Goal: Answer question/provide support: Share knowledge or assist other users

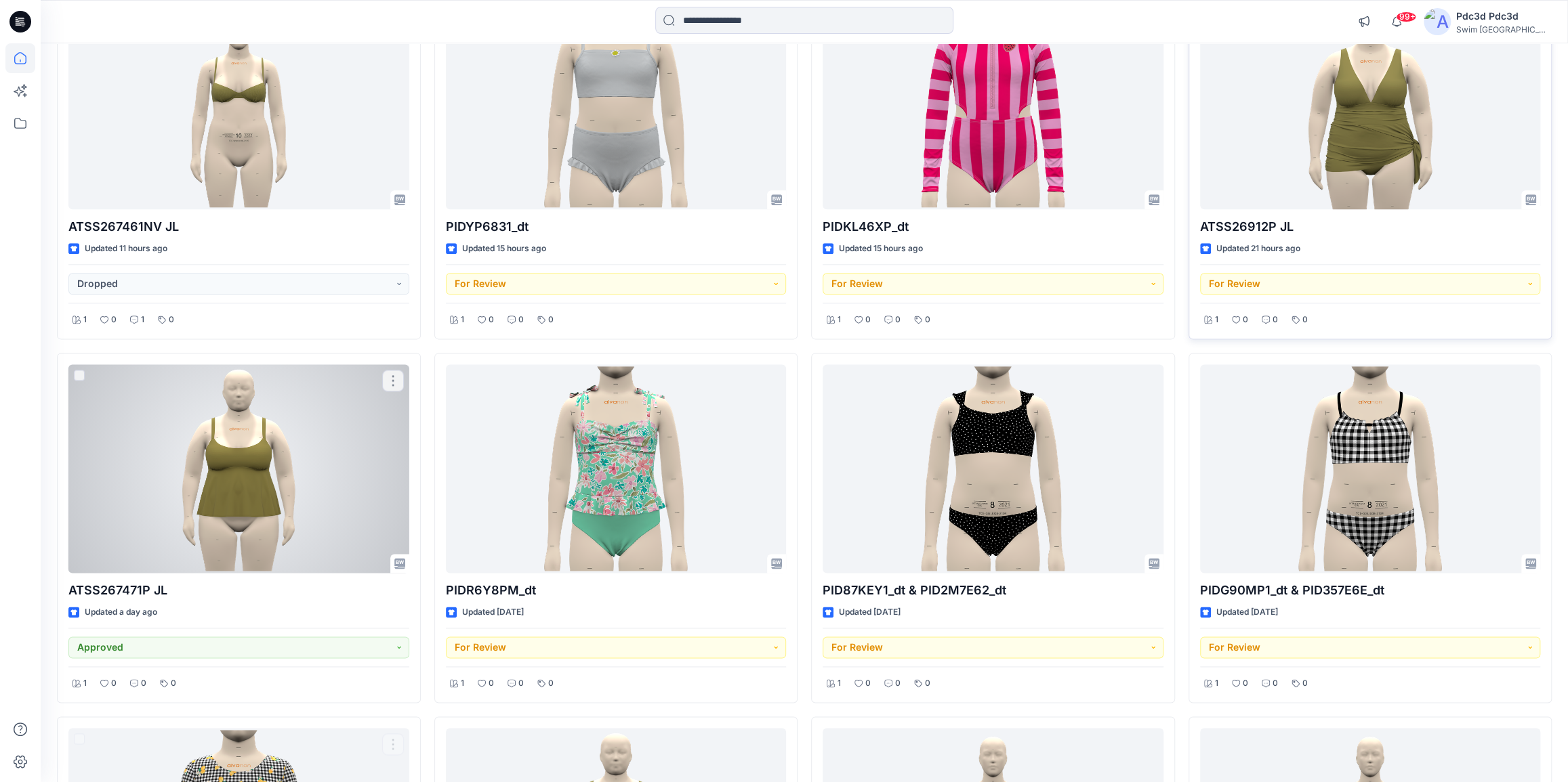
scroll to position [1271, 0]
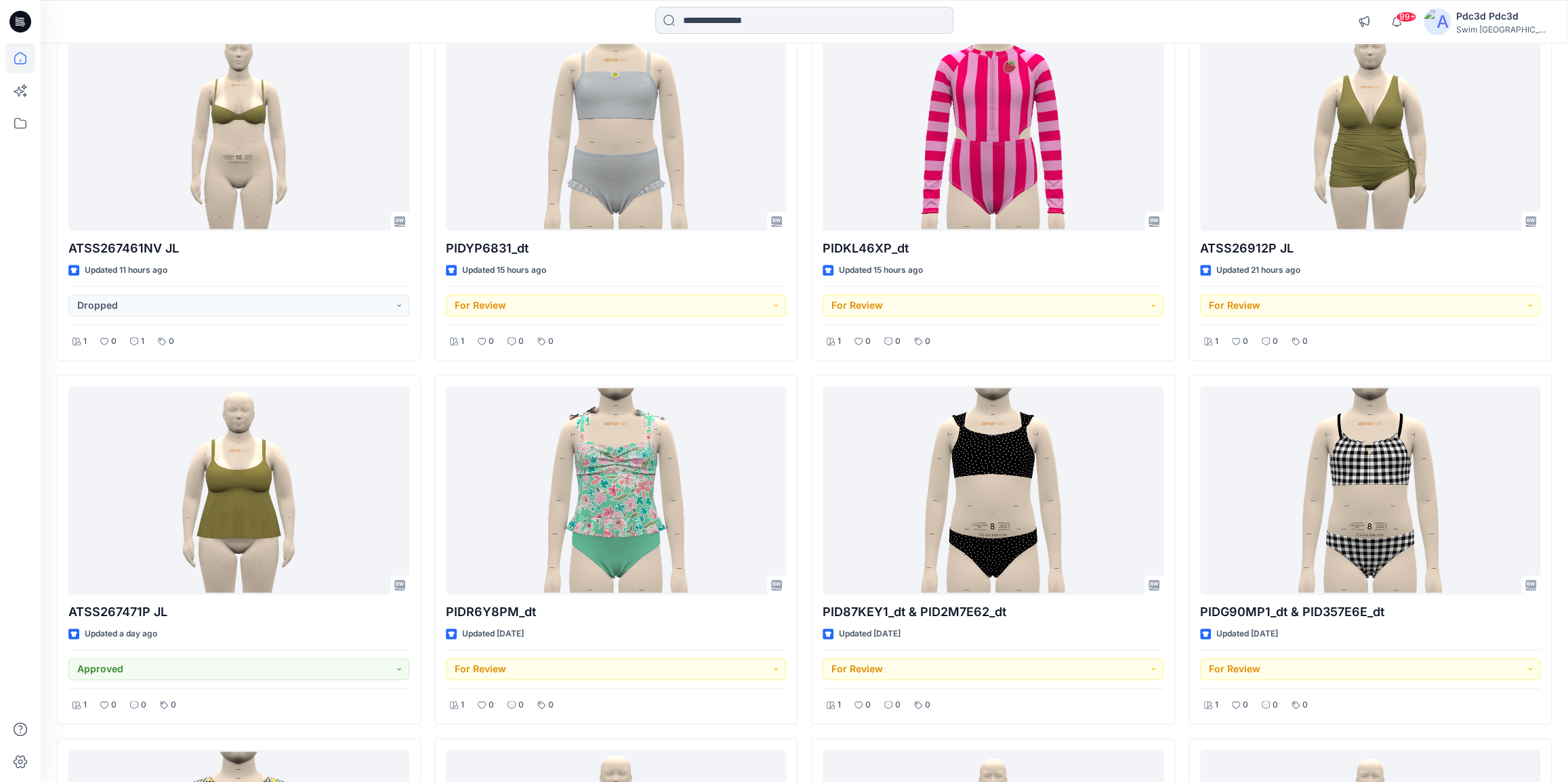
click at [703, 21] on input at bounding box center [804, 20] width 298 height 27
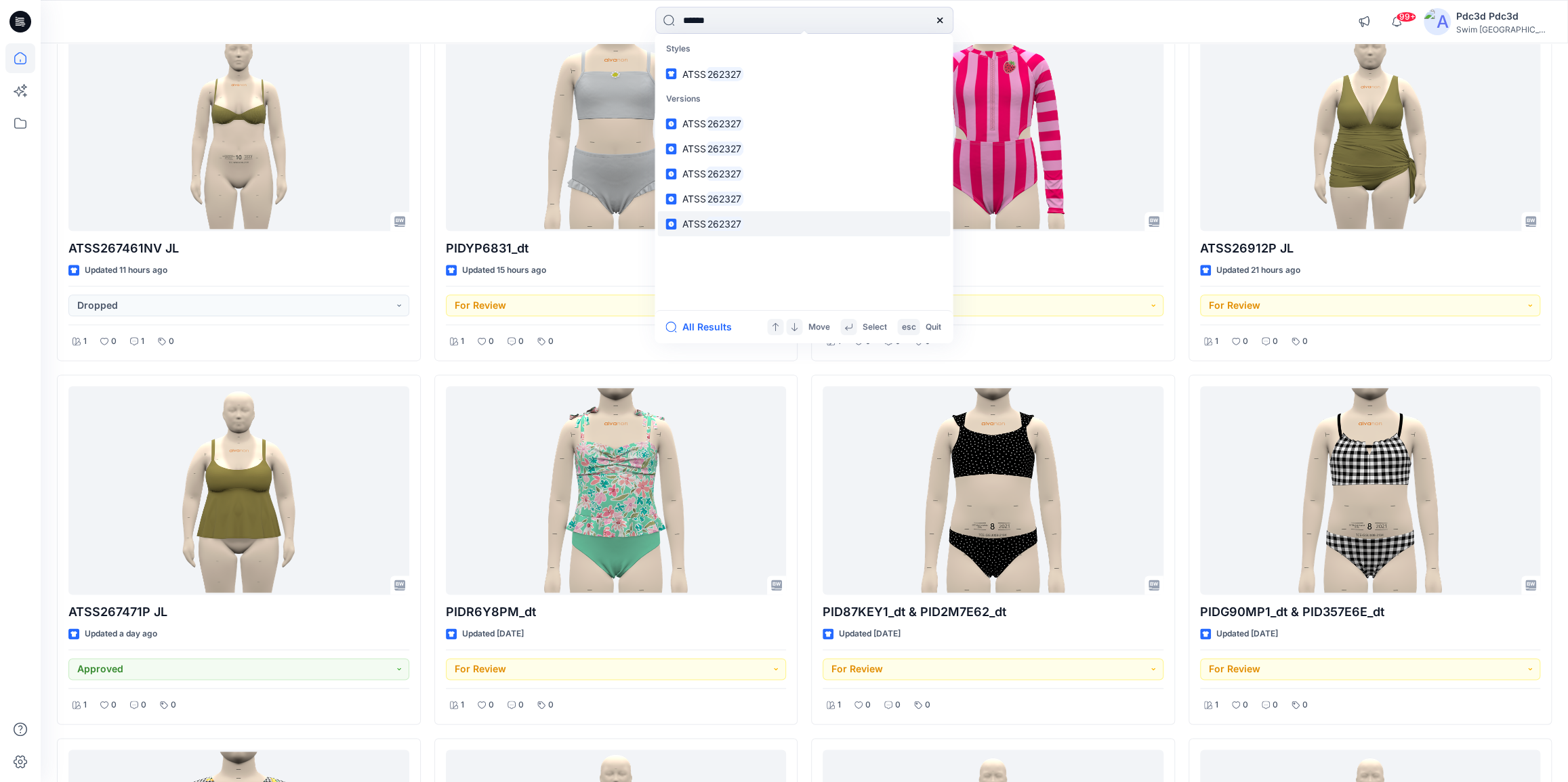
type input "******"
click at [734, 227] on mark "262327" at bounding box center [724, 224] width 38 height 15
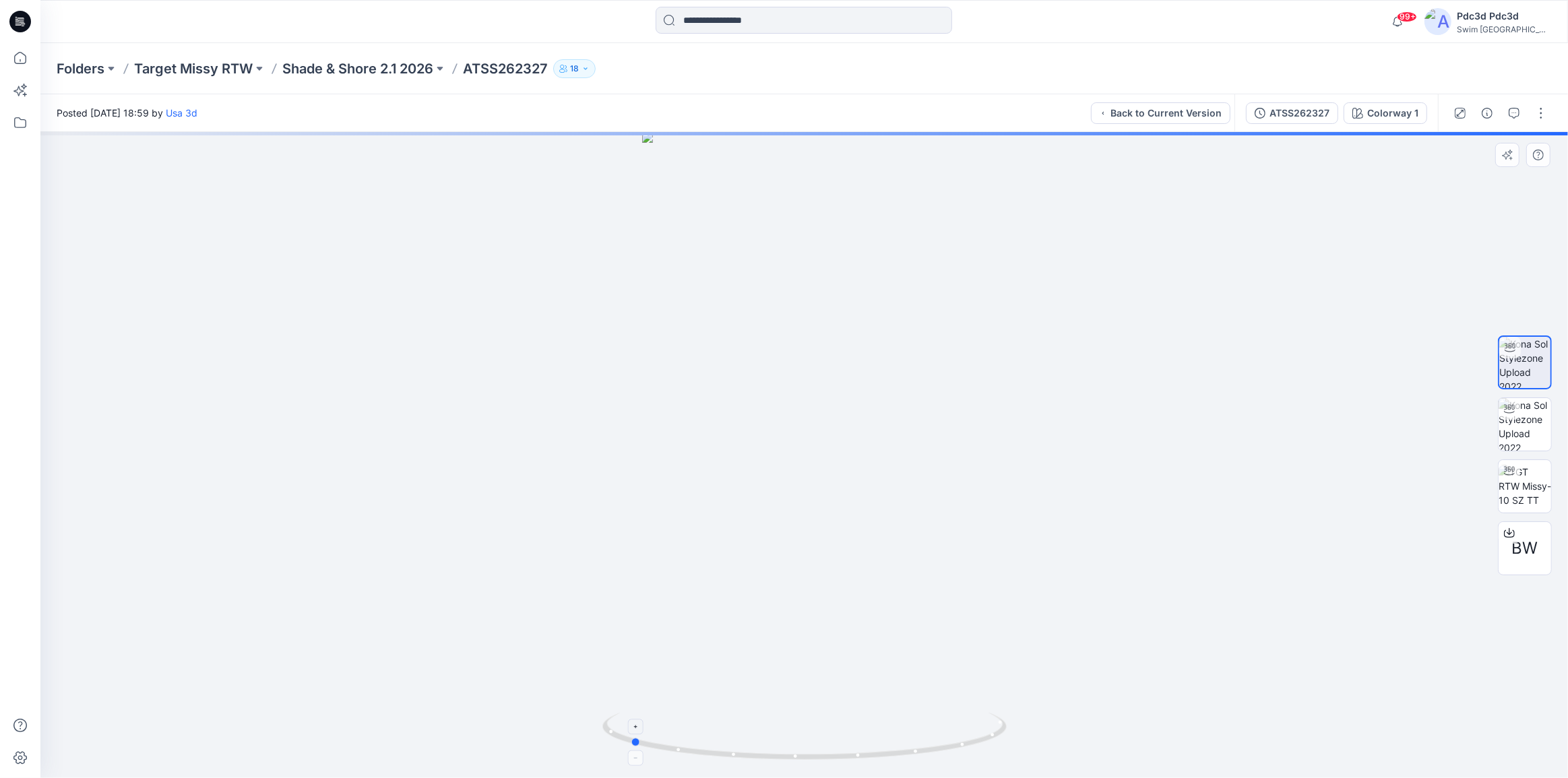
drag, startPoint x: 928, startPoint y: 747, endPoint x: 753, endPoint y: 745, distance: 175.0
click at [753, 745] on icon at bounding box center [806, 738] width 407 height 50
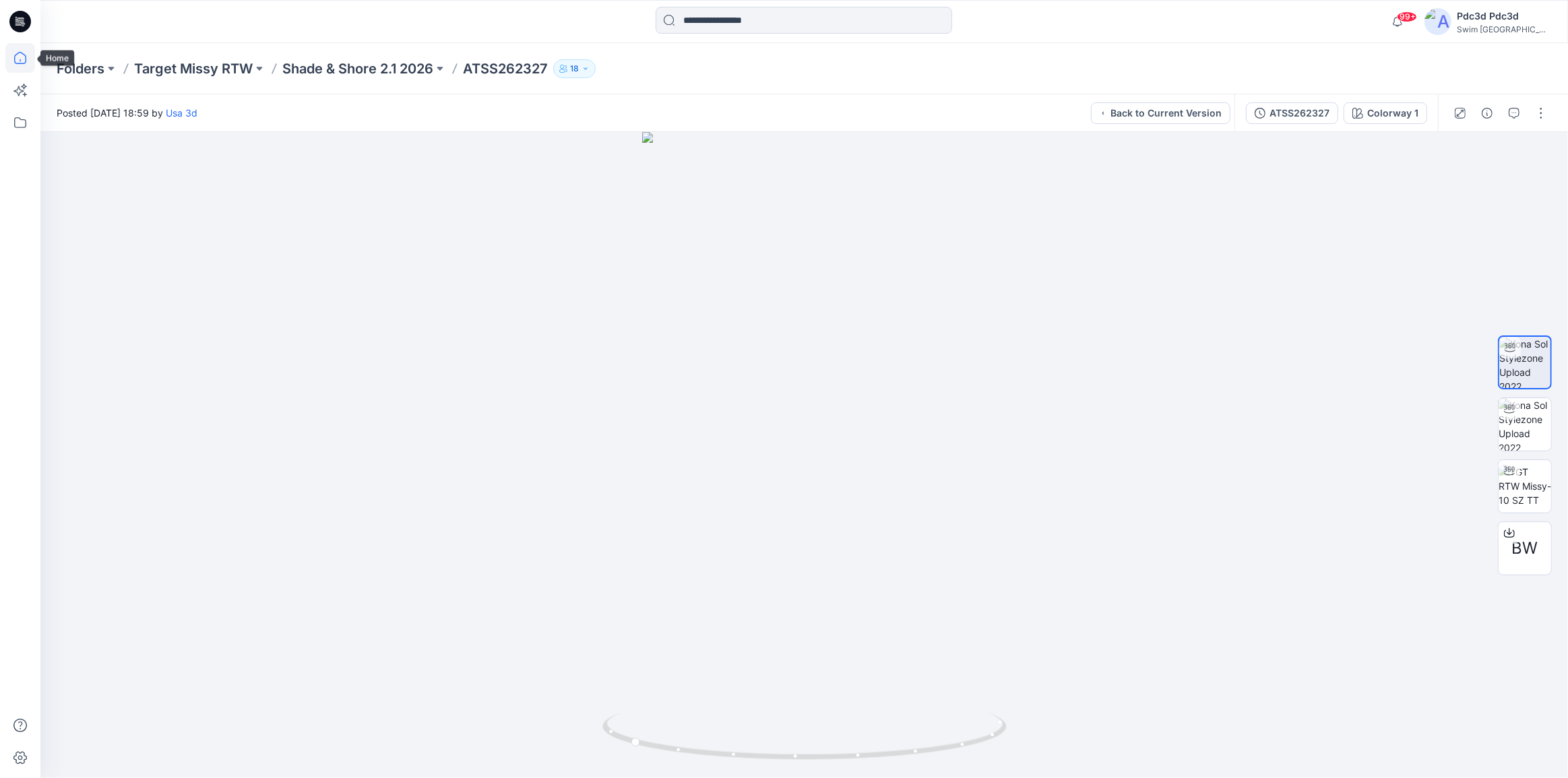
click at [9, 59] on icon at bounding box center [20, 57] width 30 height 30
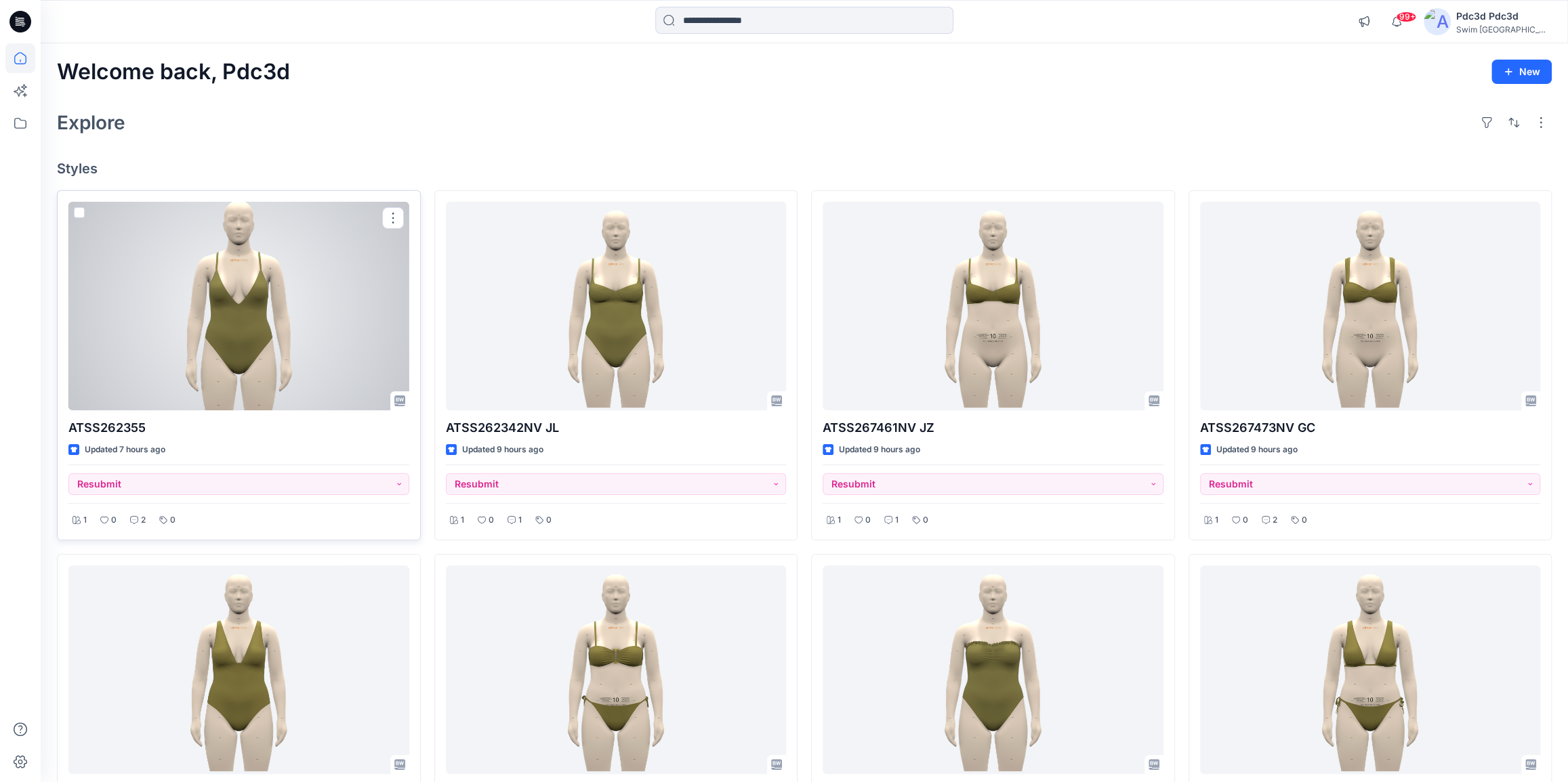
click at [230, 330] on div at bounding box center [239, 306] width 341 height 209
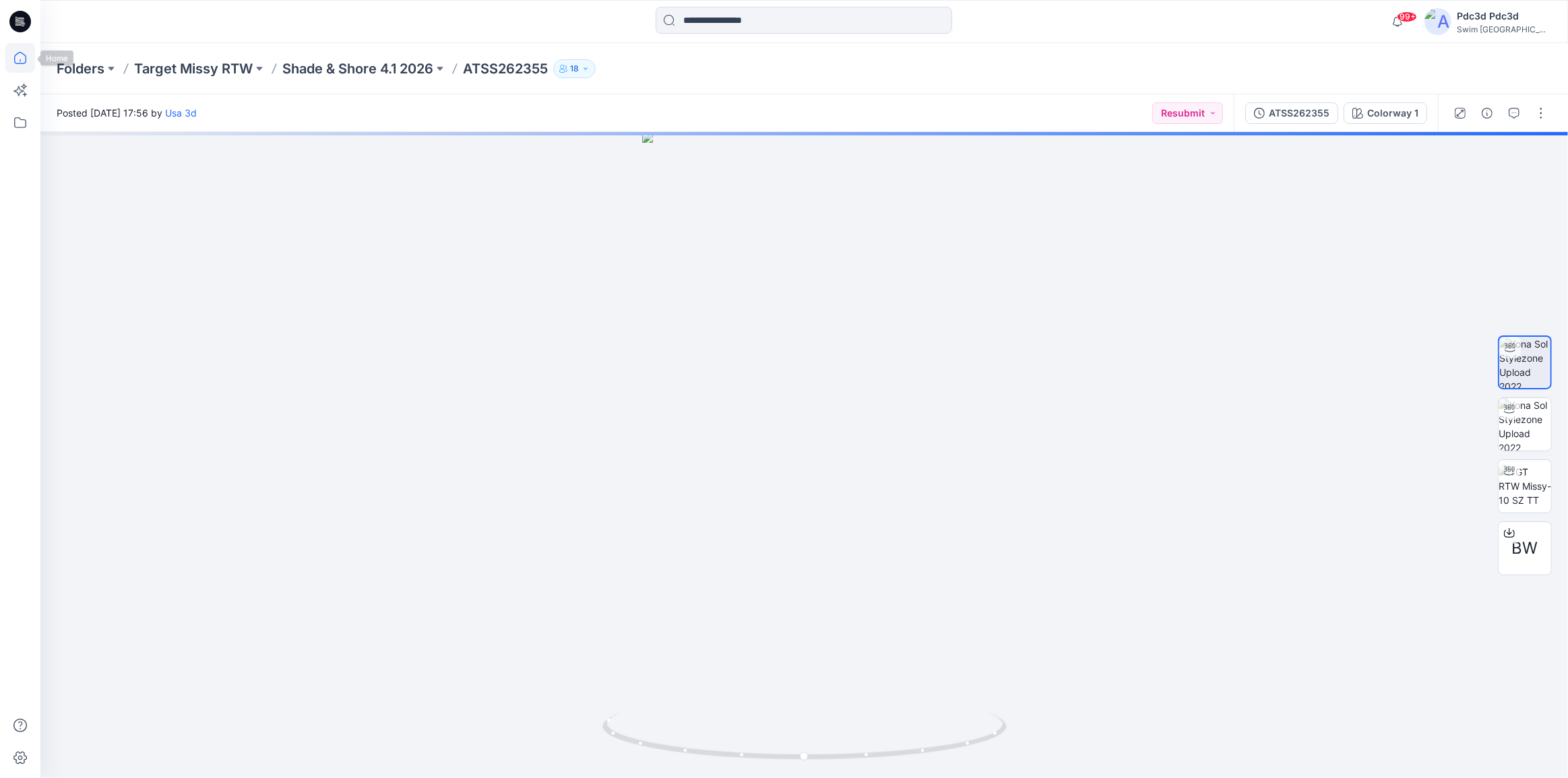
click at [21, 59] on icon at bounding box center [20, 57] width 30 height 30
click at [357, 72] on p "Shade & Shore 6.1 2026" at bounding box center [358, 68] width 151 height 19
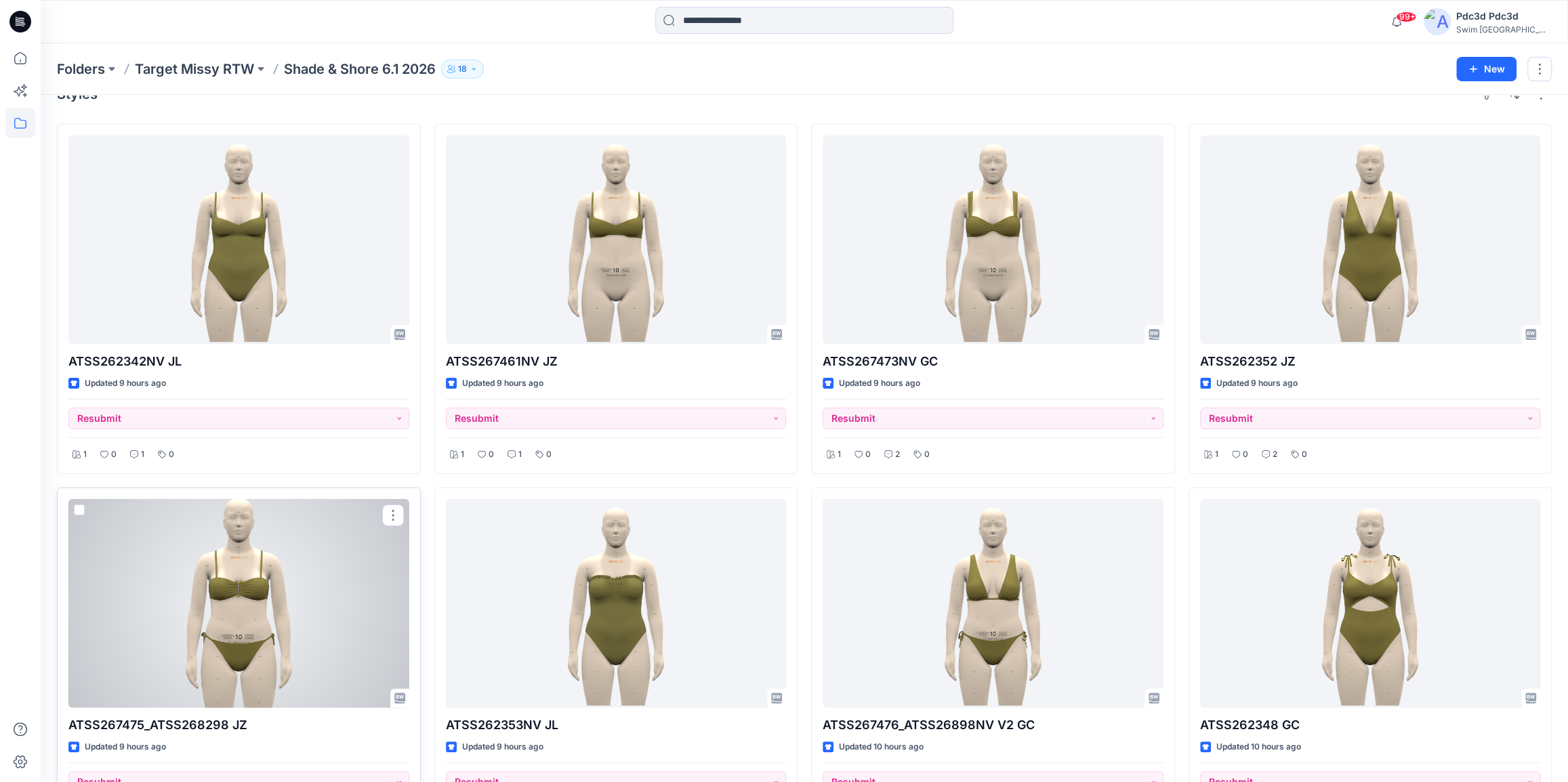
scroll to position [25, 0]
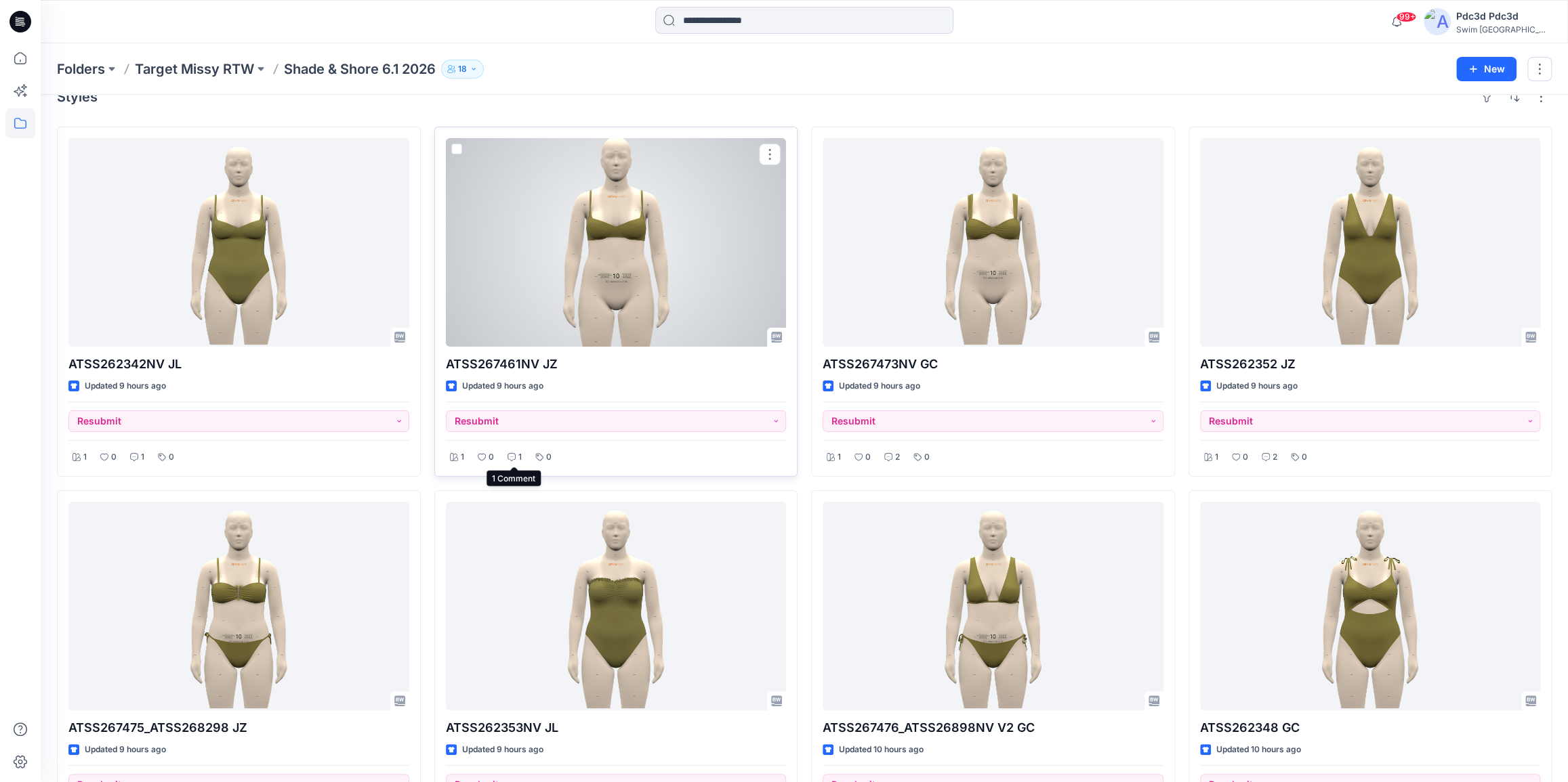
click at [510, 455] on icon at bounding box center [512, 457] width 8 height 8
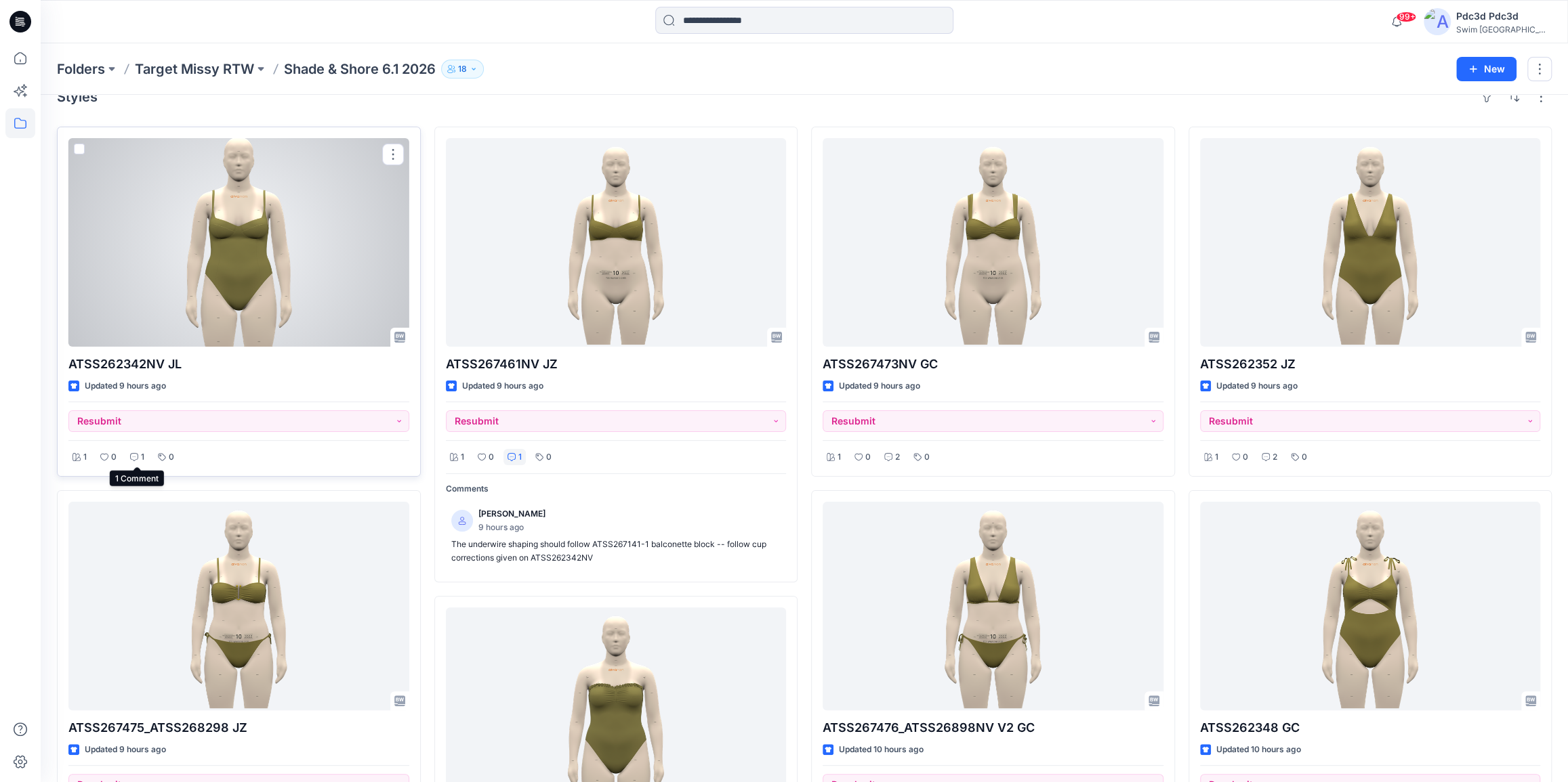
click at [140, 457] on div "1" at bounding box center [137, 457] width 22 height 17
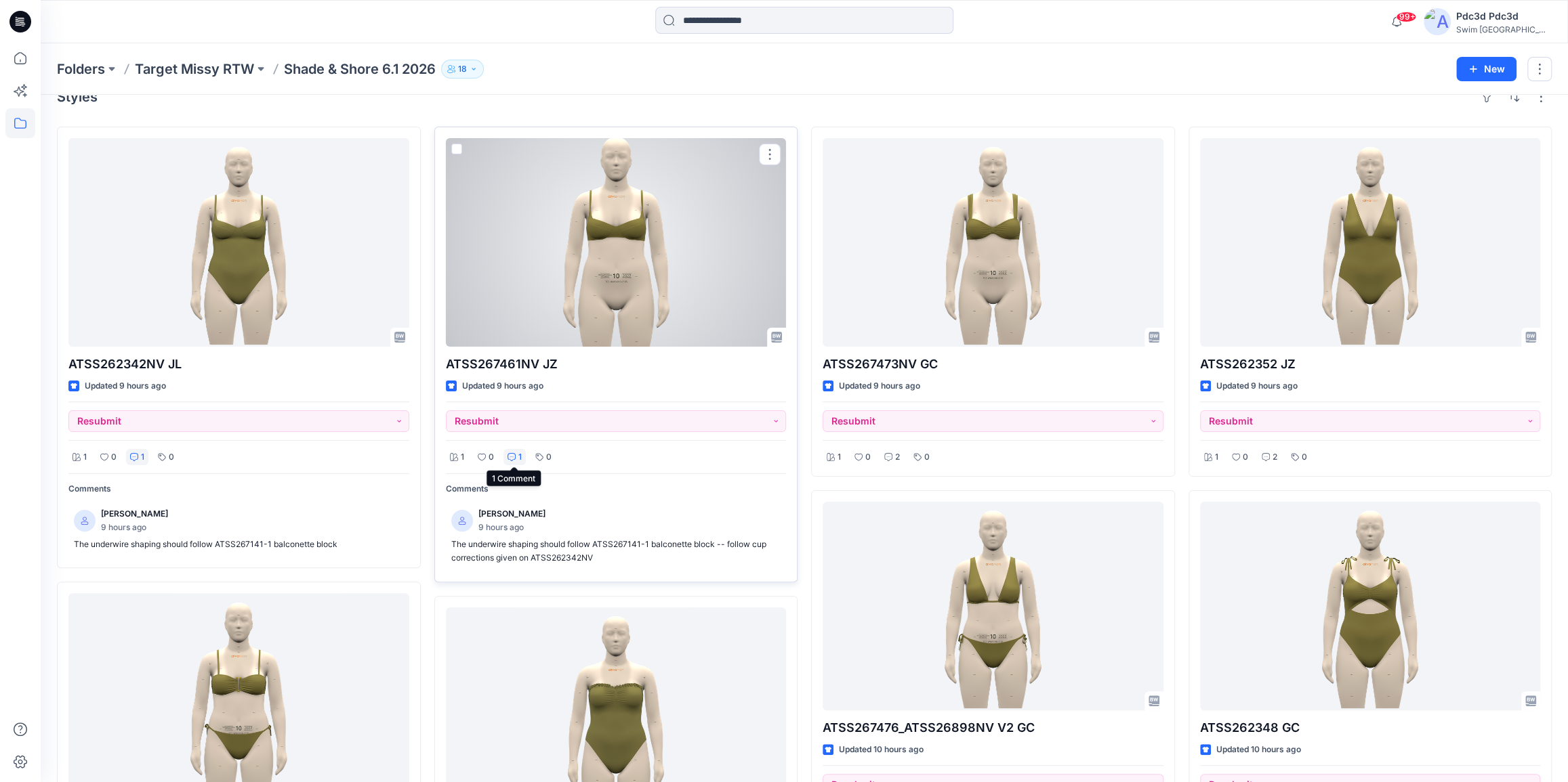
click at [515, 460] on div "1" at bounding box center [515, 457] width 22 height 17
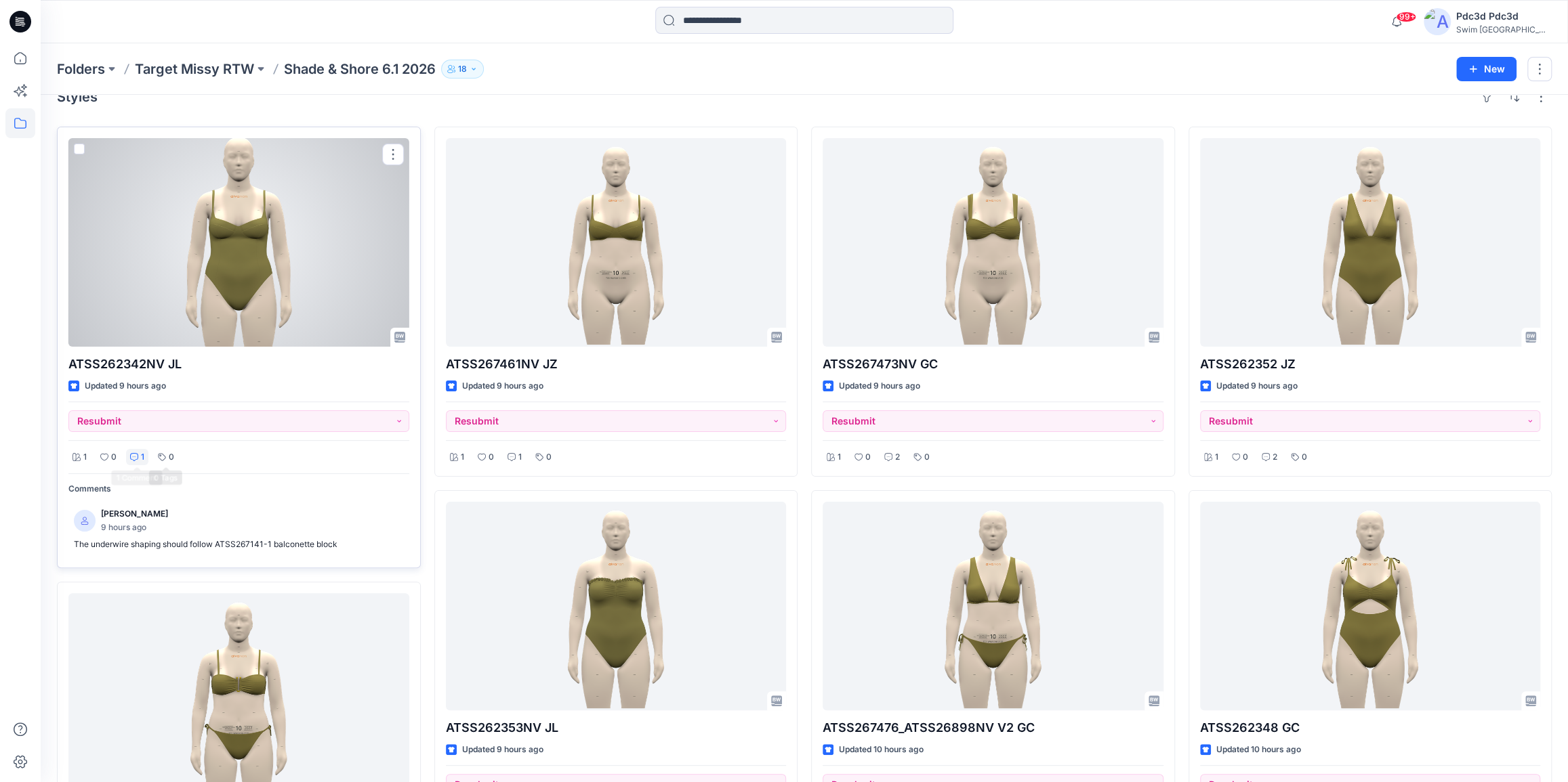
click at [142, 455] on p "1" at bounding box center [143, 457] width 3 height 14
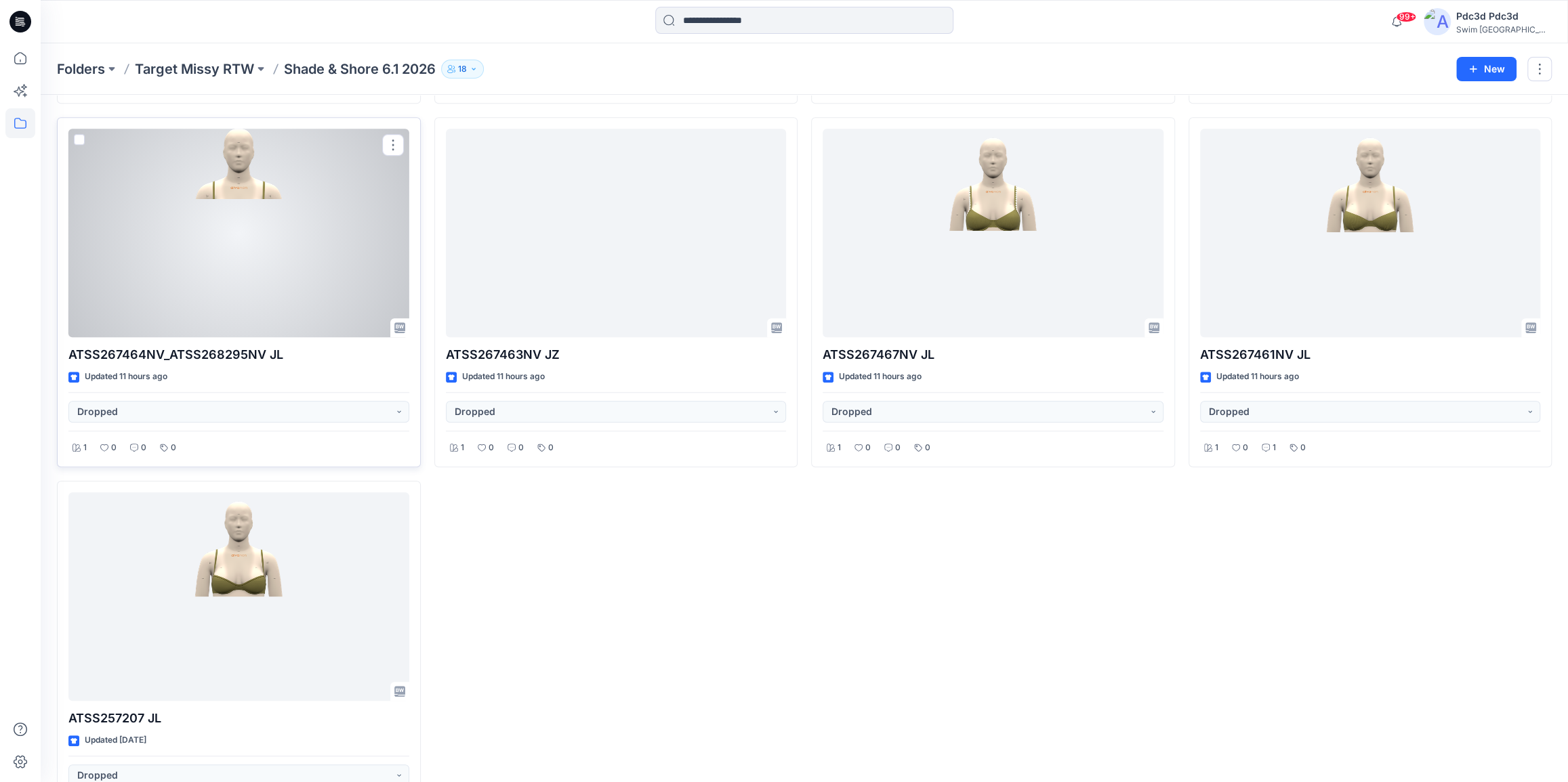
scroll to position [702, 0]
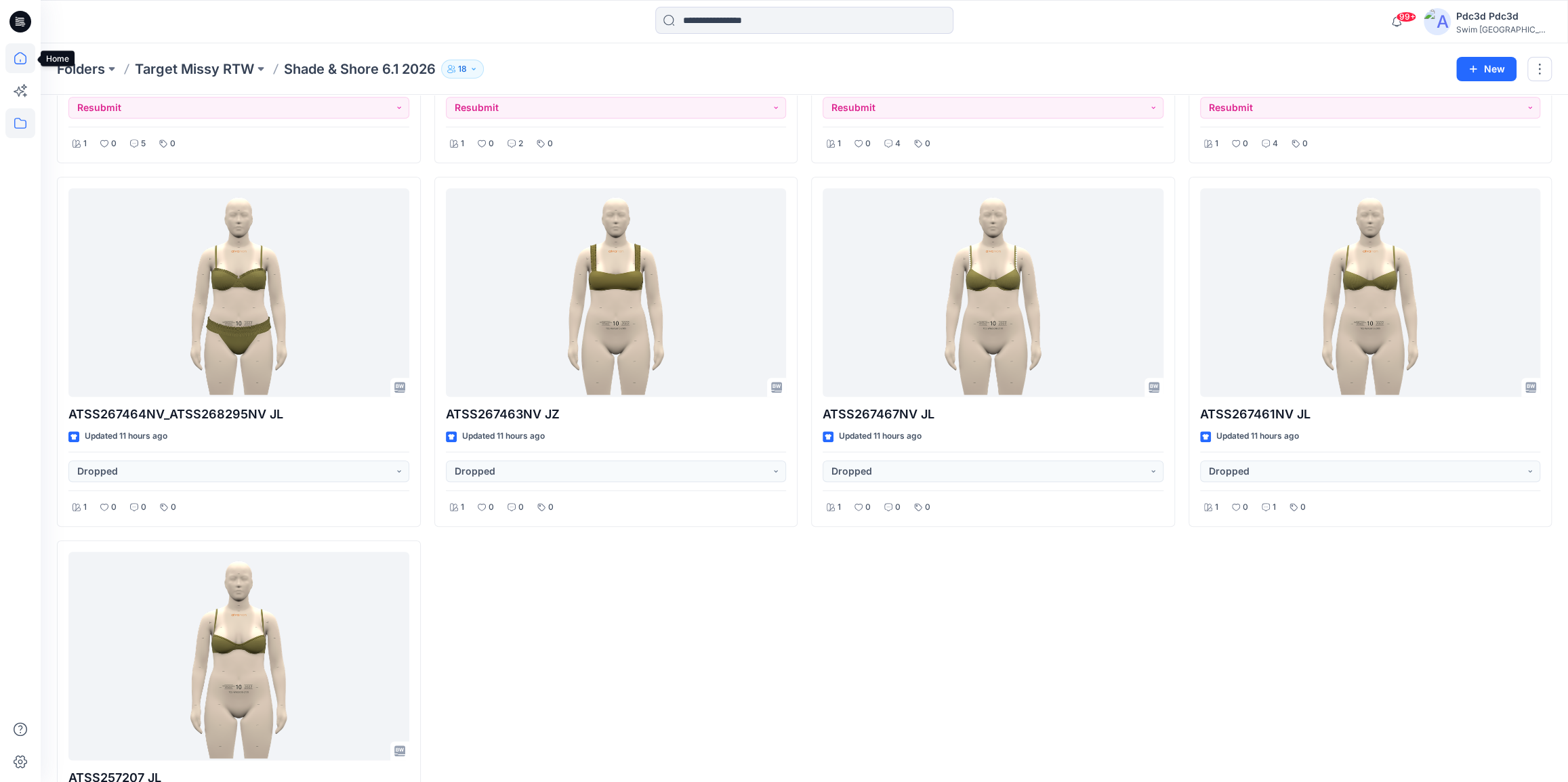
click at [25, 63] on icon at bounding box center [20, 58] width 13 height 13
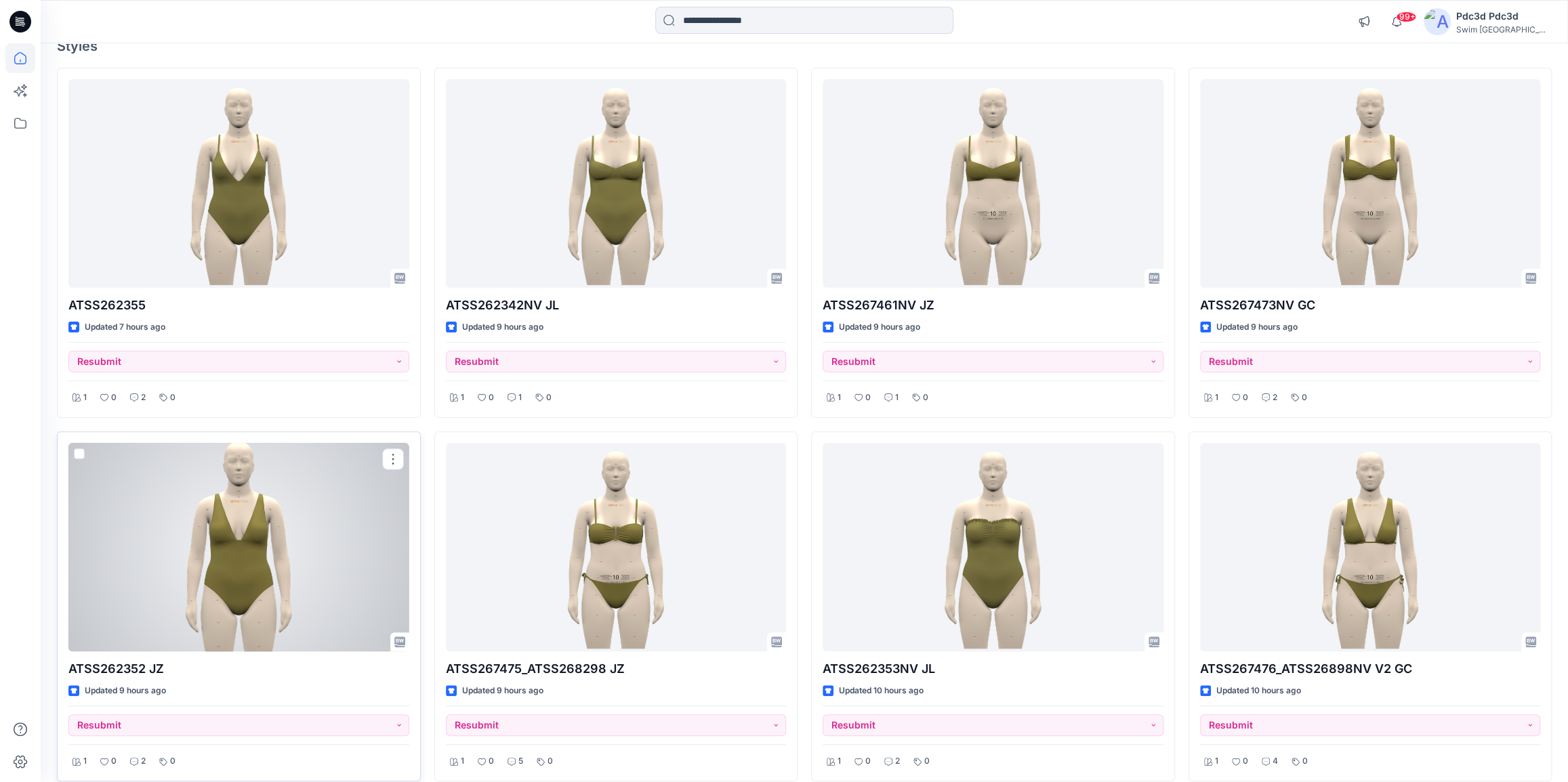
scroll to position [61, 0]
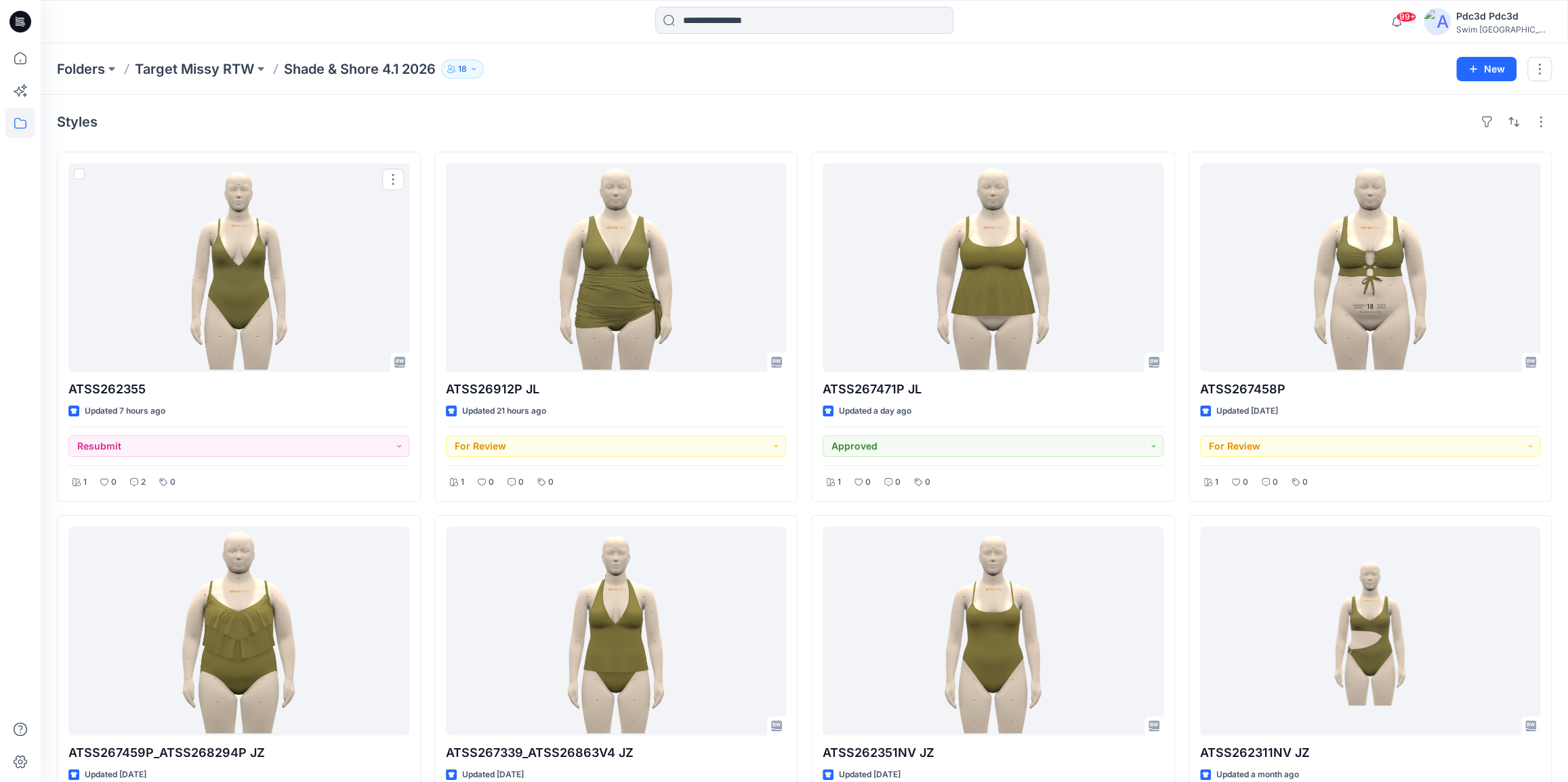
drag, startPoint x: 180, startPoint y: 284, endPoint x: 581, endPoint y: 113, distance: 435.9
click at [581, 113] on div "Styles" at bounding box center [804, 122] width 1494 height 22
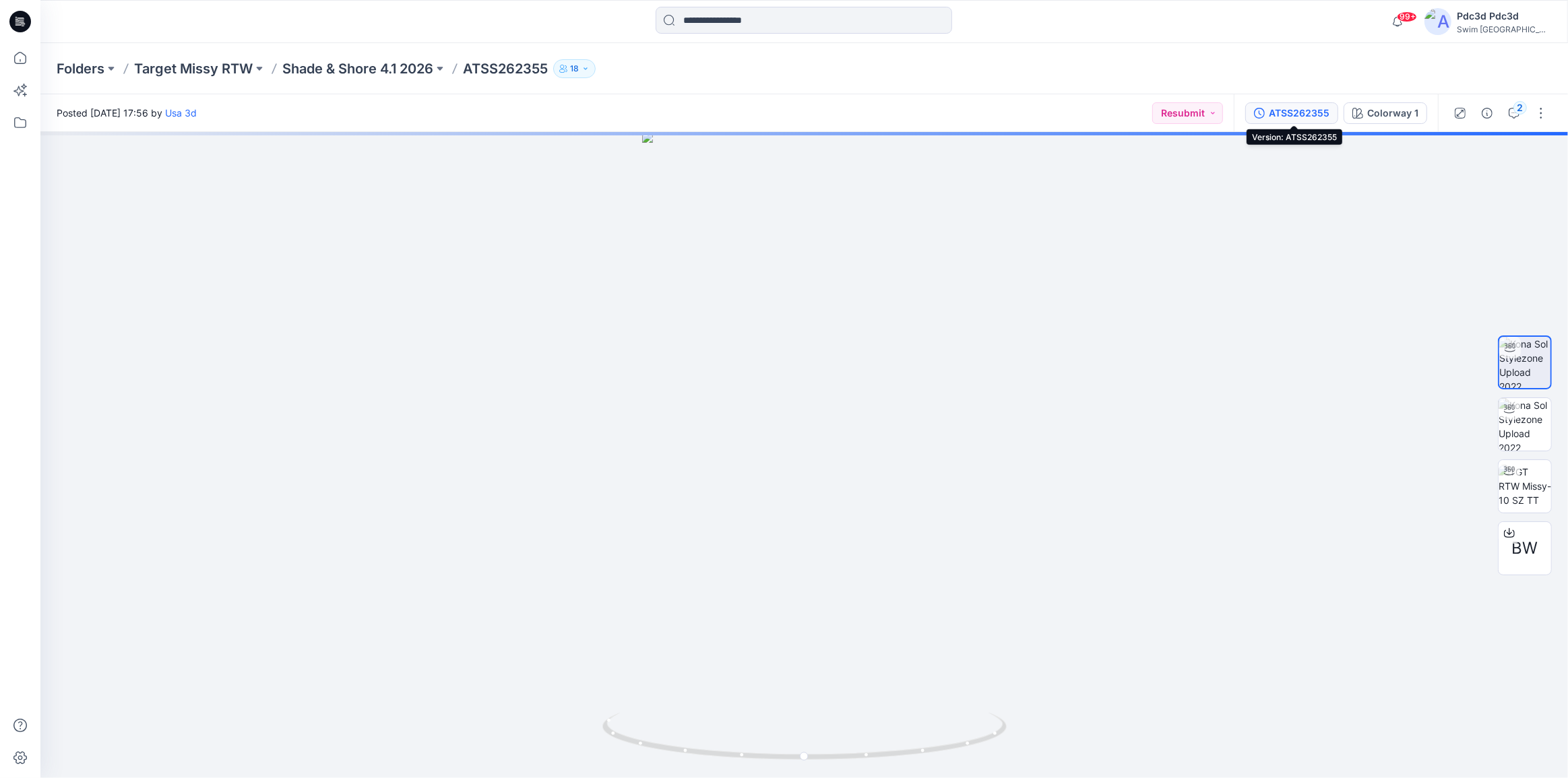
click at [1255, 110] on button "ATSS262355" at bounding box center [1292, 113] width 93 height 21
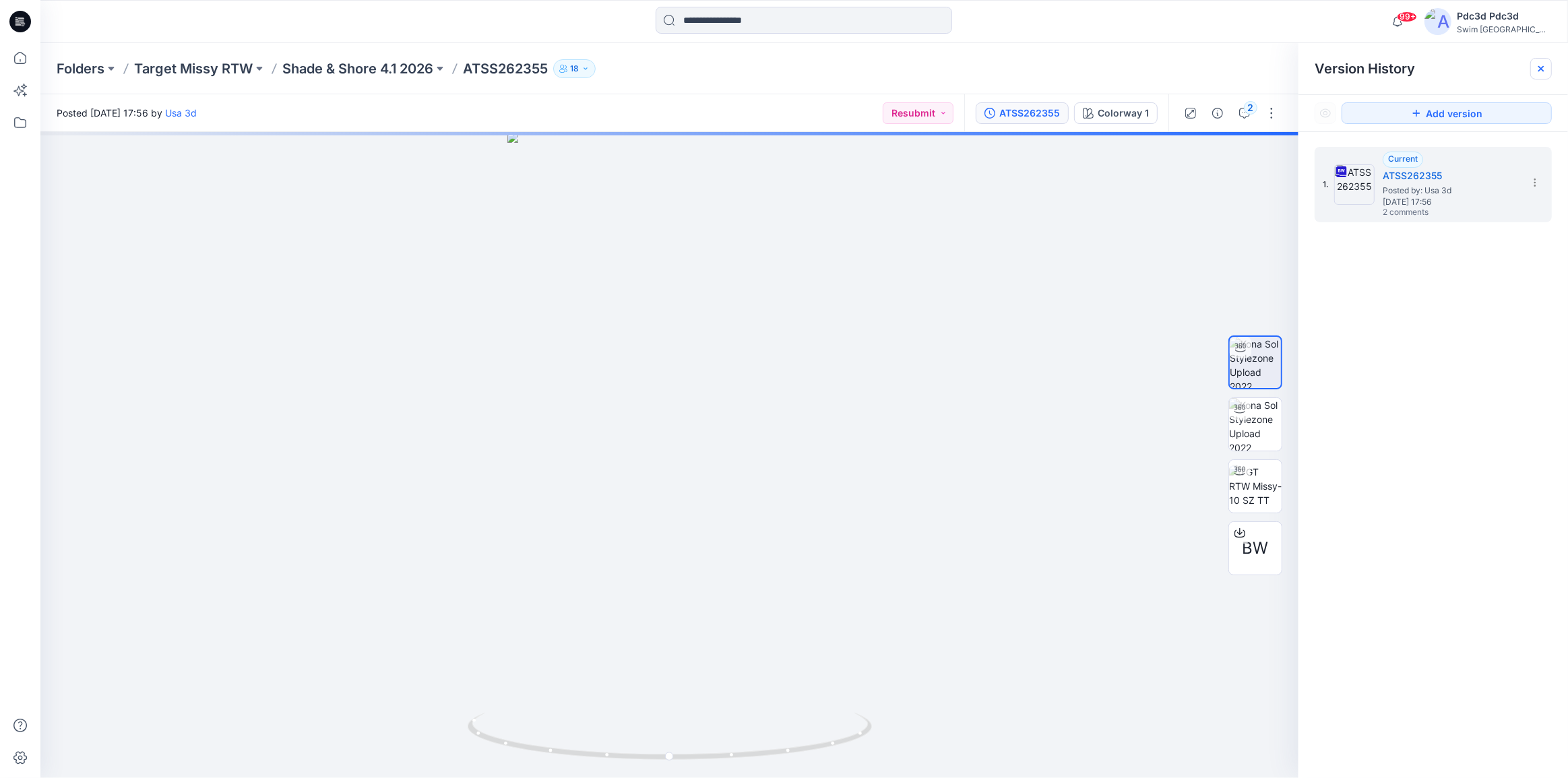
click at [1537, 68] on icon at bounding box center [1542, 69] width 11 height 11
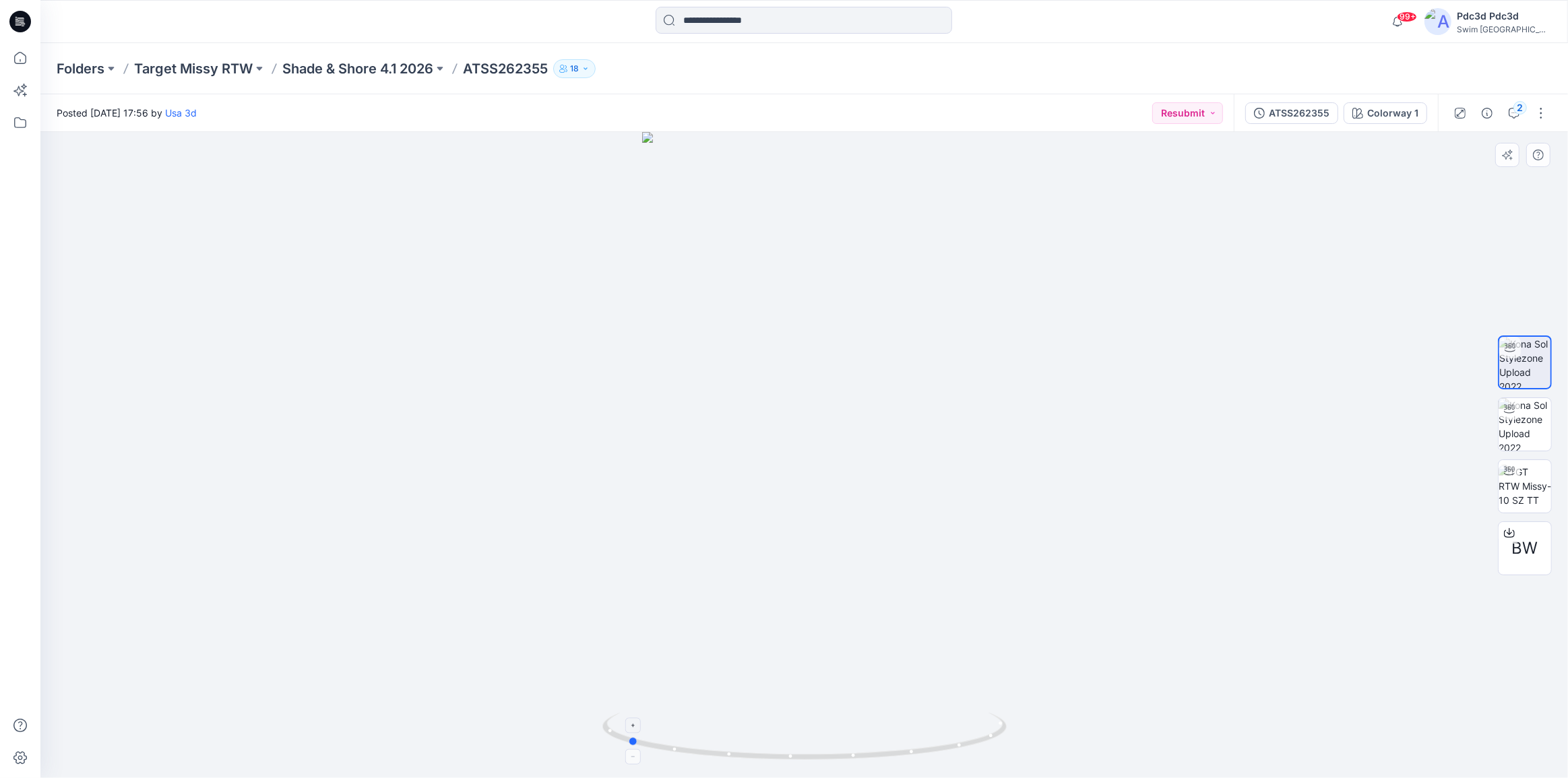
drag, startPoint x: 910, startPoint y: 746, endPoint x: 732, endPoint y: 750, distance: 178.0
click at [732, 750] on icon at bounding box center [806, 738] width 407 height 50
click at [1513, 108] on icon "button" at bounding box center [1515, 113] width 11 height 11
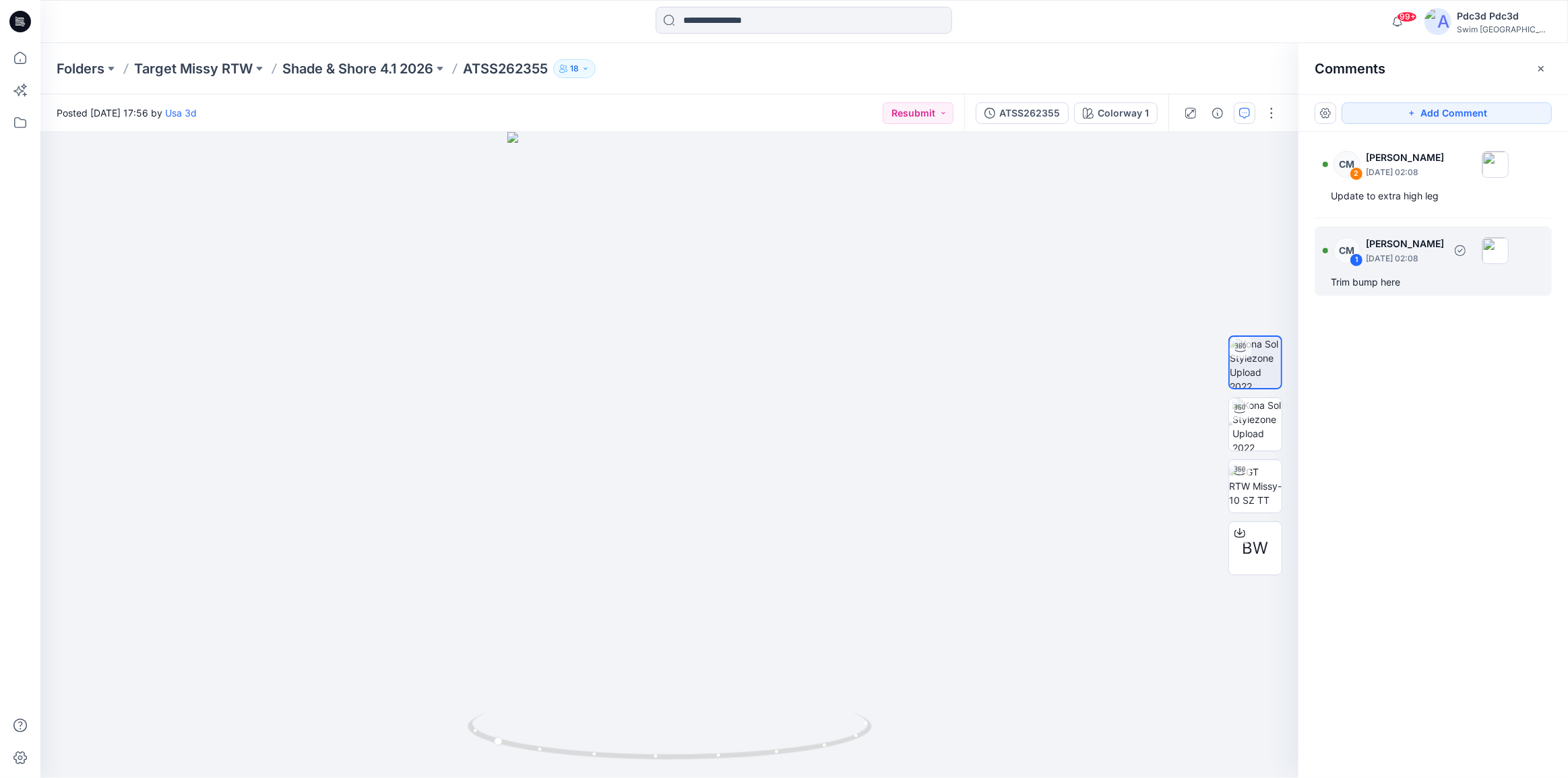
click at [1390, 284] on div "Trim bump here" at bounding box center [1433, 282] width 205 height 16
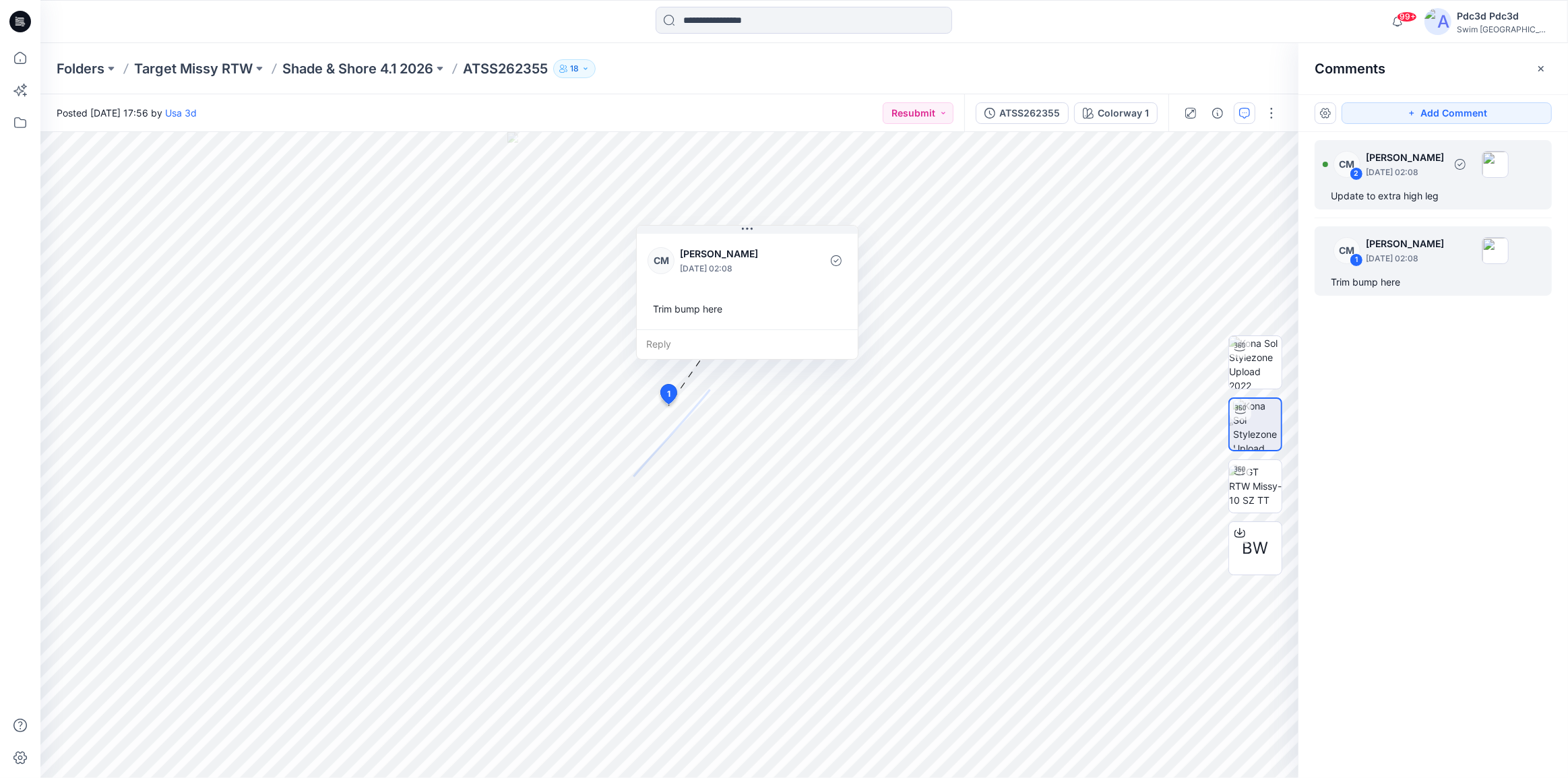
click at [1354, 205] on div "CM 2 Caitlin Magrane September 12, 2025 02:08 Update to extra high leg" at bounding box center [1433, 175] width 237 height 69
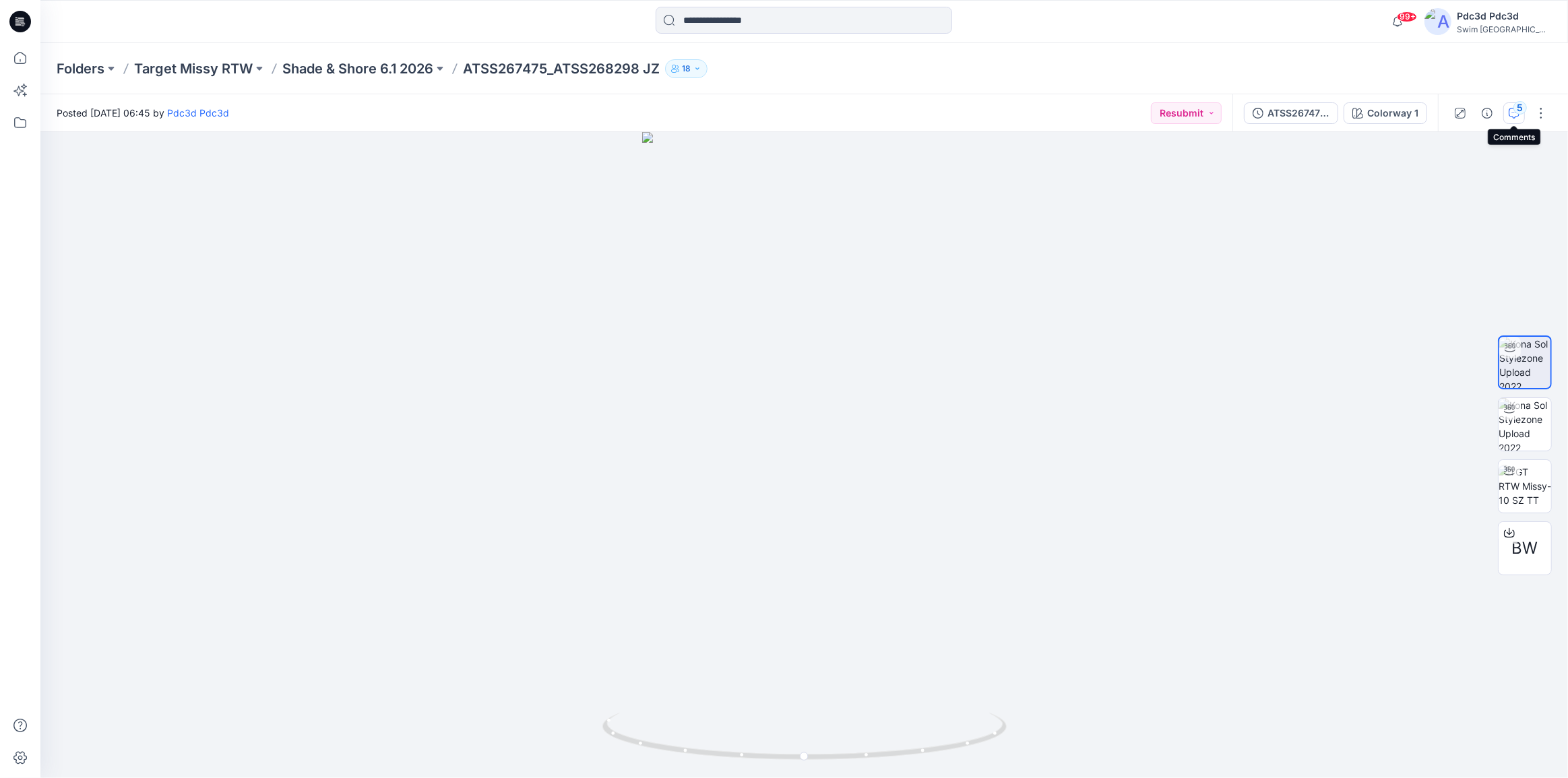
click at [1516, 115] on icon "button" at bounding box center [1515, 113] width 11 height 11
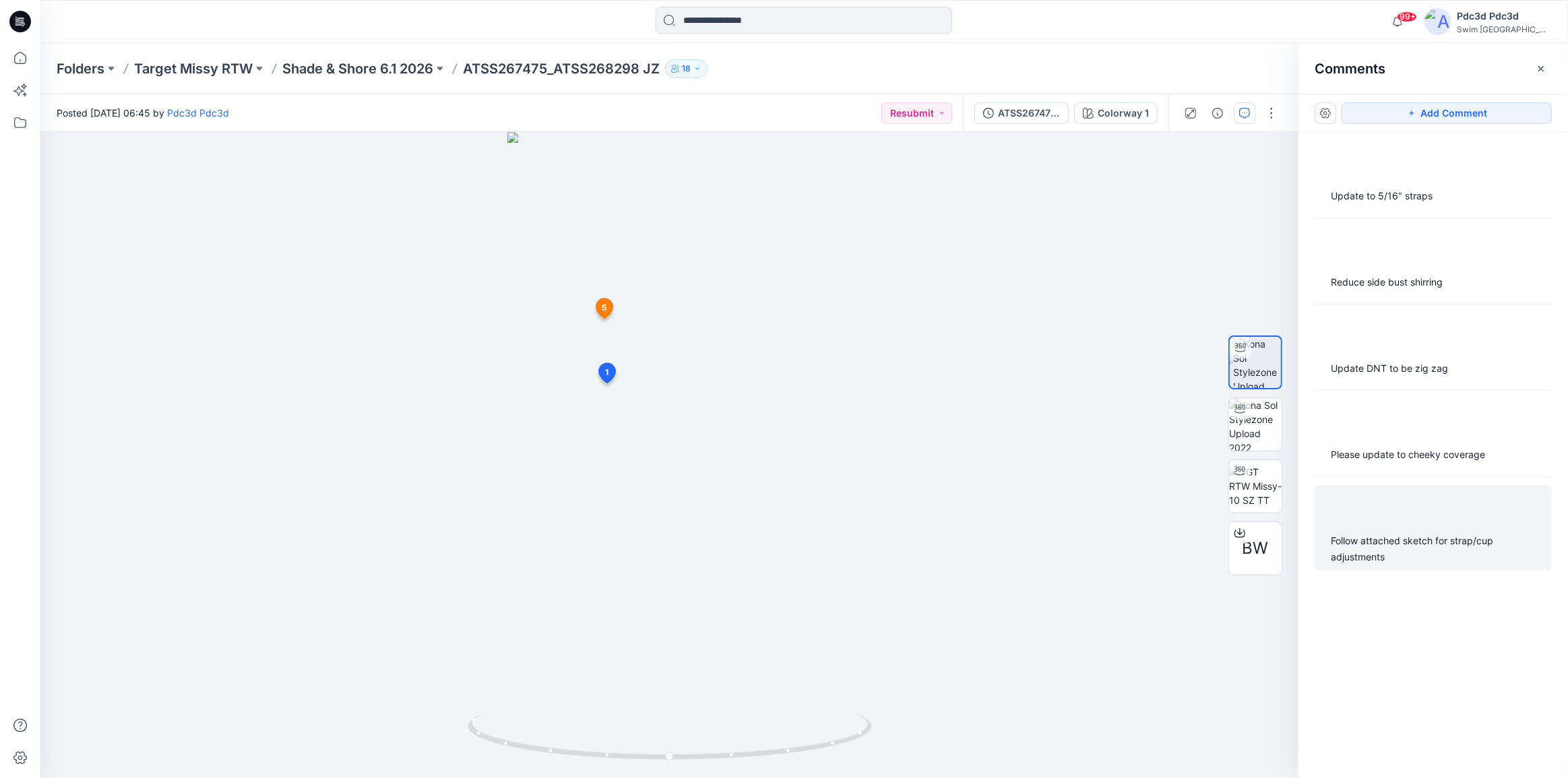
click at [1375, 560] on div "Follow attached sketch for strap/cup adjustments" at bounding box center [1433, 549] width 205 height 33
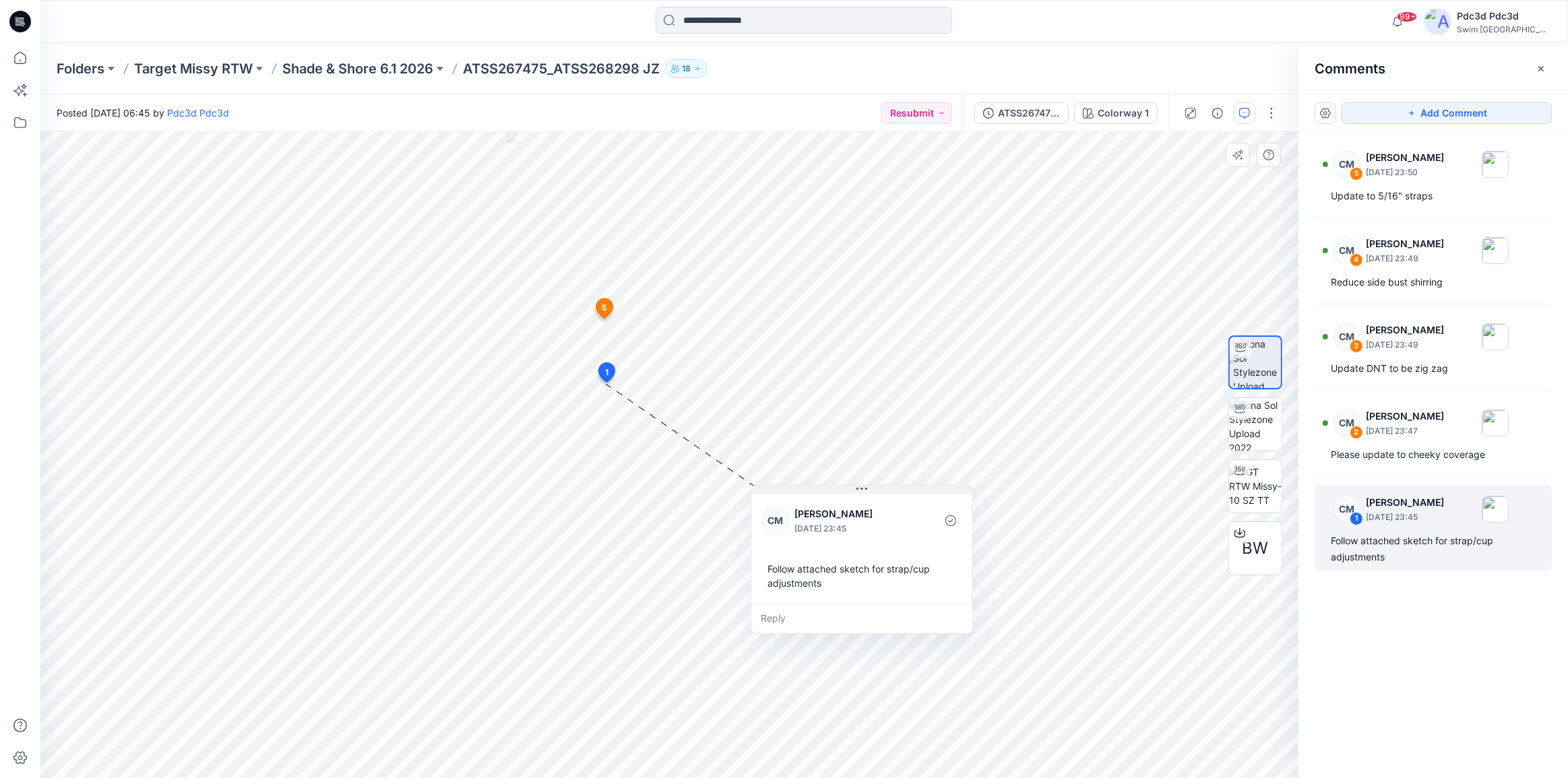
drag, startPoint x: 720, startPoint y: 394, endPoint x: 884, endPoint y: 490, distance: 190.0
click at [884, 490] on button at bounding box center [862, 490] width 221 height 8
click at [1404, 437] on div "CM 2 Caitlin Magrane September 11, 2025 23:47" at bounding box center [1416, 423] width 186 height 37
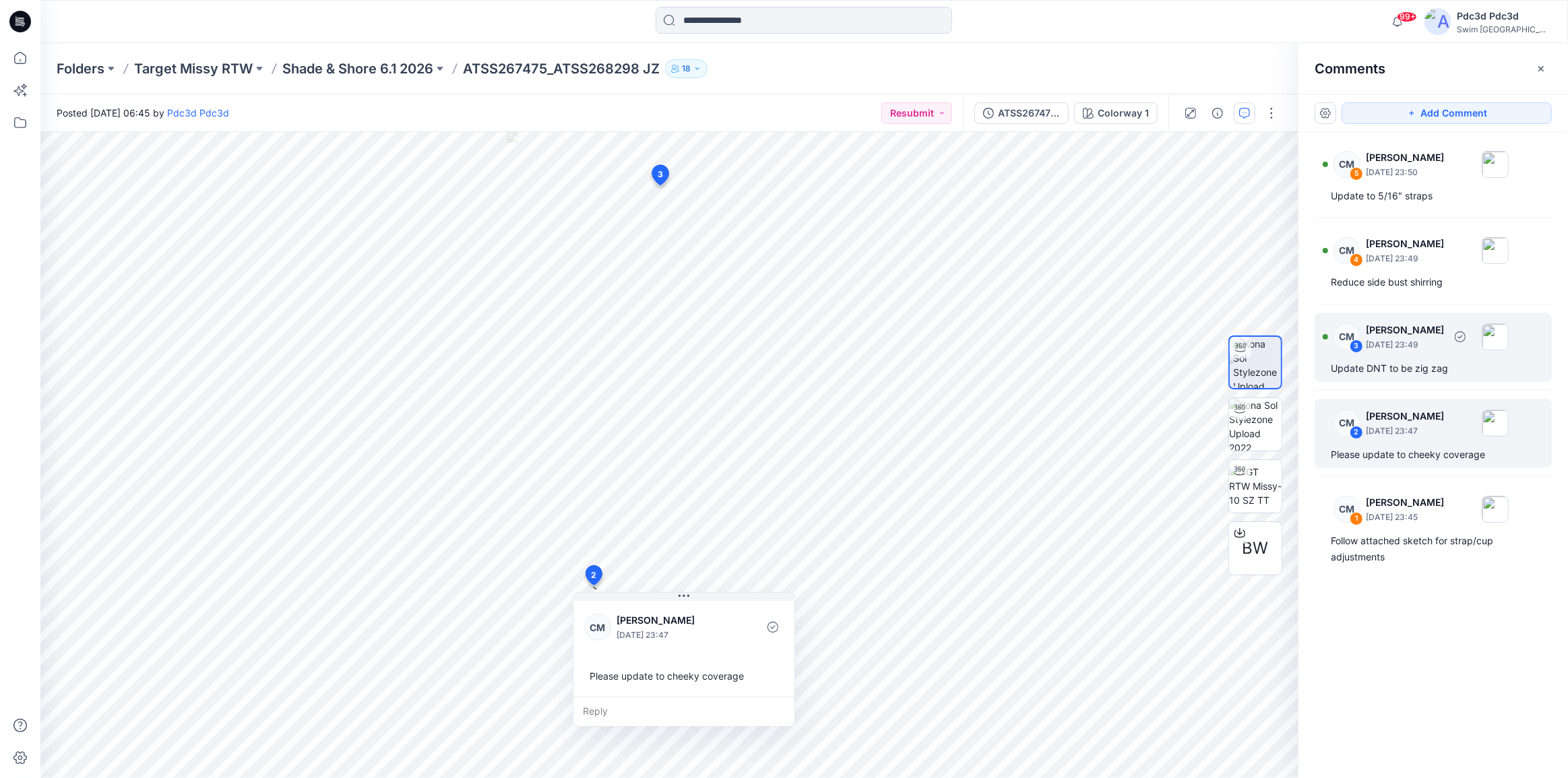
click at [1429, 344] on p "September 11, 2025 23:49" at bounding box center [1405, 344] width 78 height 13
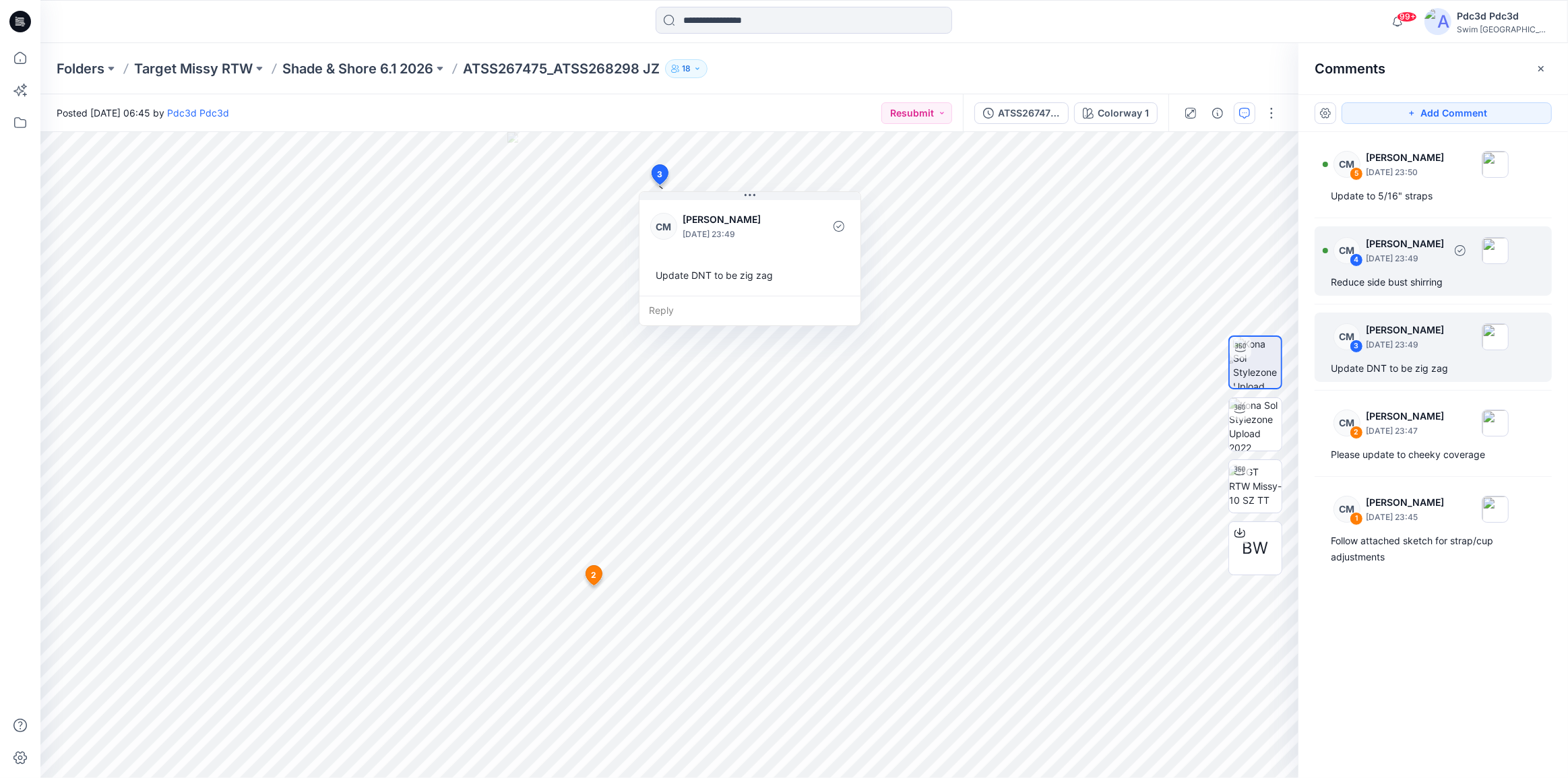
click at [1378, 272] on div "CM 4 Caitlin Magrane September 11, 2025 23:49 Reduce side bust shirring" at bounding box center [1433, 261] width 237 height 69
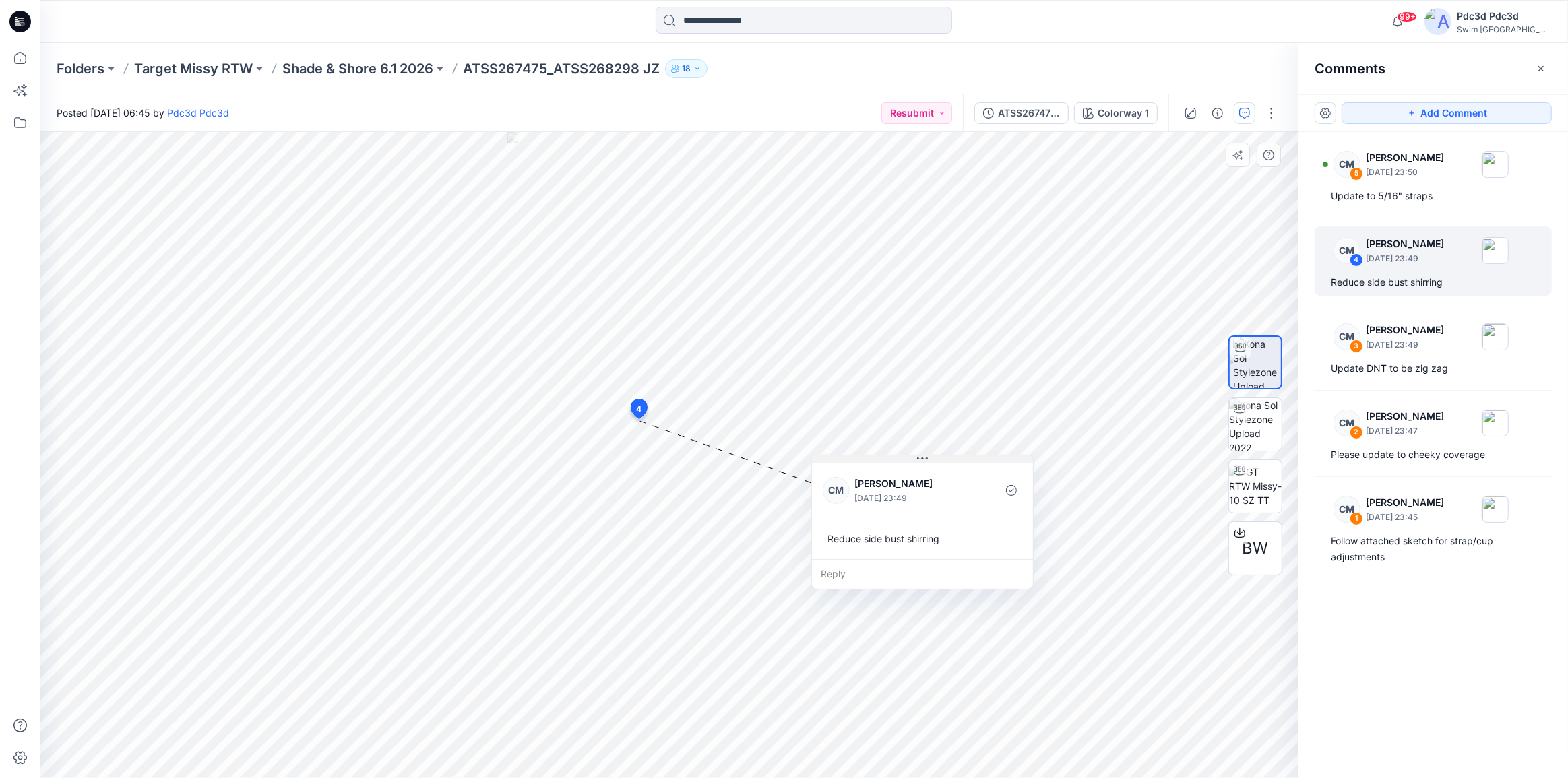
drag, startPoint x: 675, startPoint y: 429, endPoint x: 856, endPoint y: 461, distance: 183.8
click at [856, 461] on button at bounding box center [923, 460] width 221 height 8
click at [1390, 200] on div "Update to 5/16" straps" at bounding box center [1433, 196] width 205 height 16
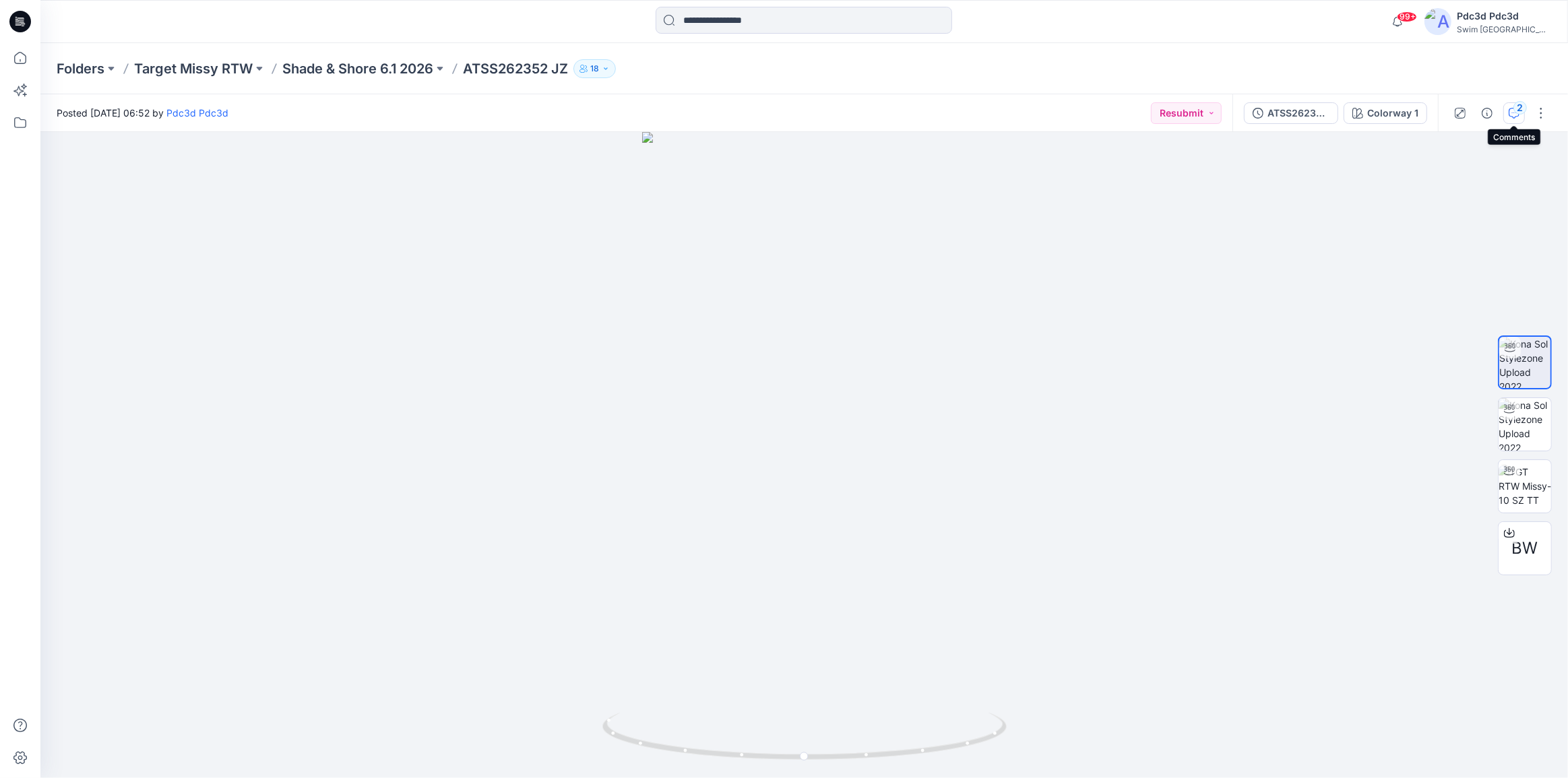
click at [1511, 112] on icon "button" at bounding box center [1515, 113] width 11 height 11
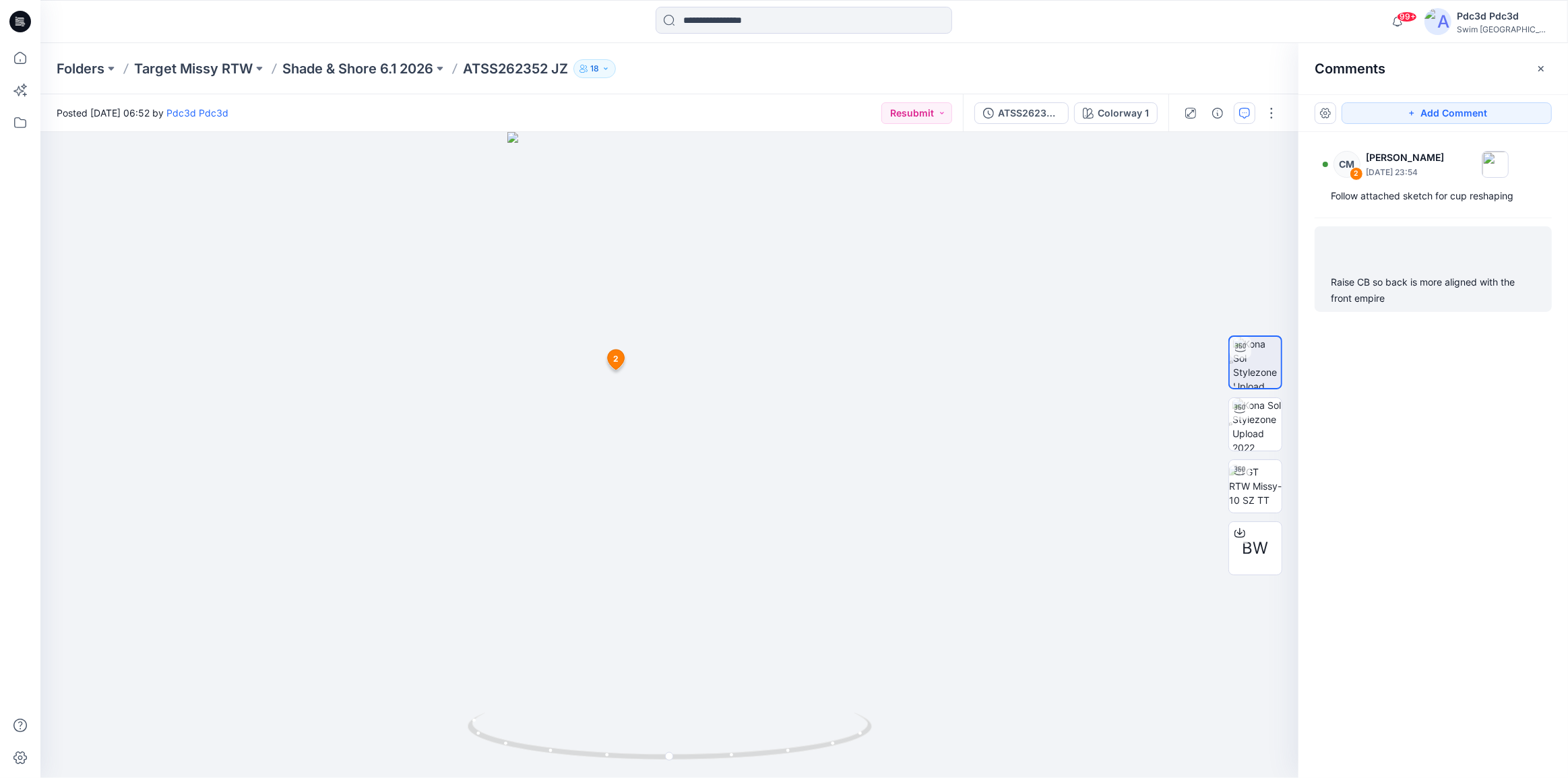
click at [1361, 285] on div "Raise CB so back is more aligned with the front empire" at bounding box center [1433, 290] width 205 height 33
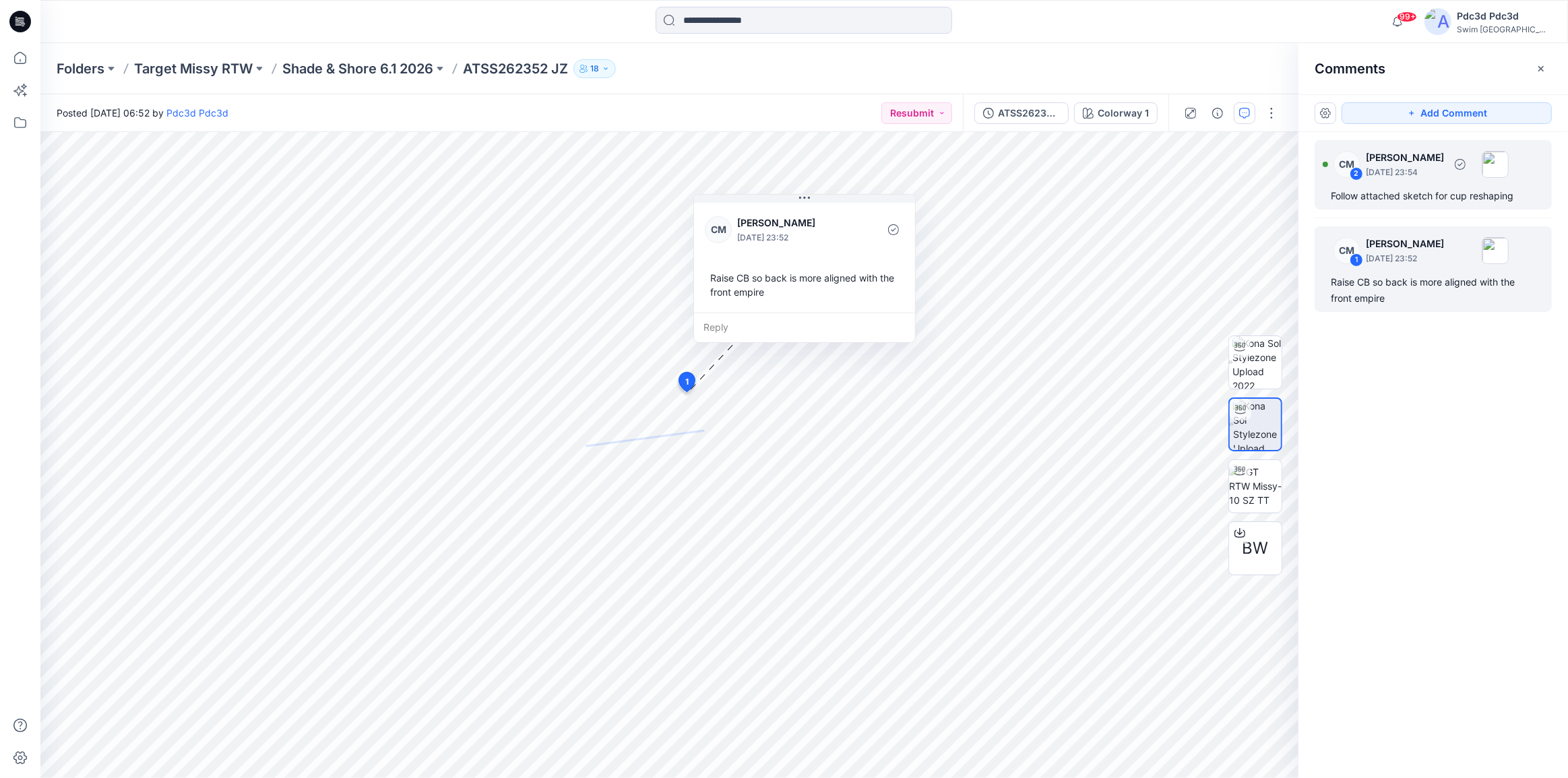
click at [1456, 190] on div "Follow attached sketch for cup reshaping" at bounding box center [1433, 196] width 205 height 16
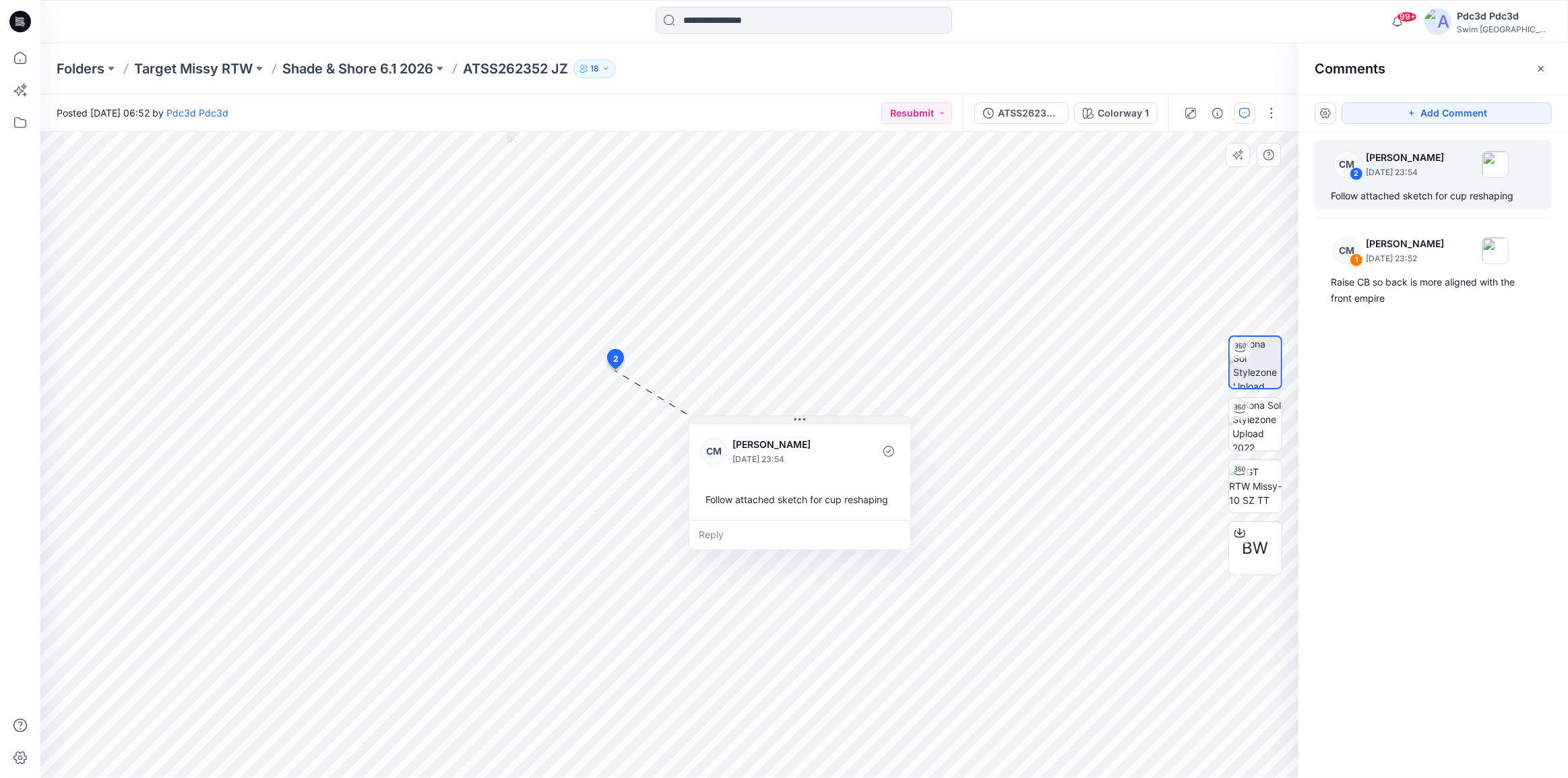
drag, startPoint x: 670, startPoint y: 378, endPoint x: 764, endPoint y: 418, distance: 102.2
click at [764, 418] on button at bounding box center [800, 420] width 221 height 8
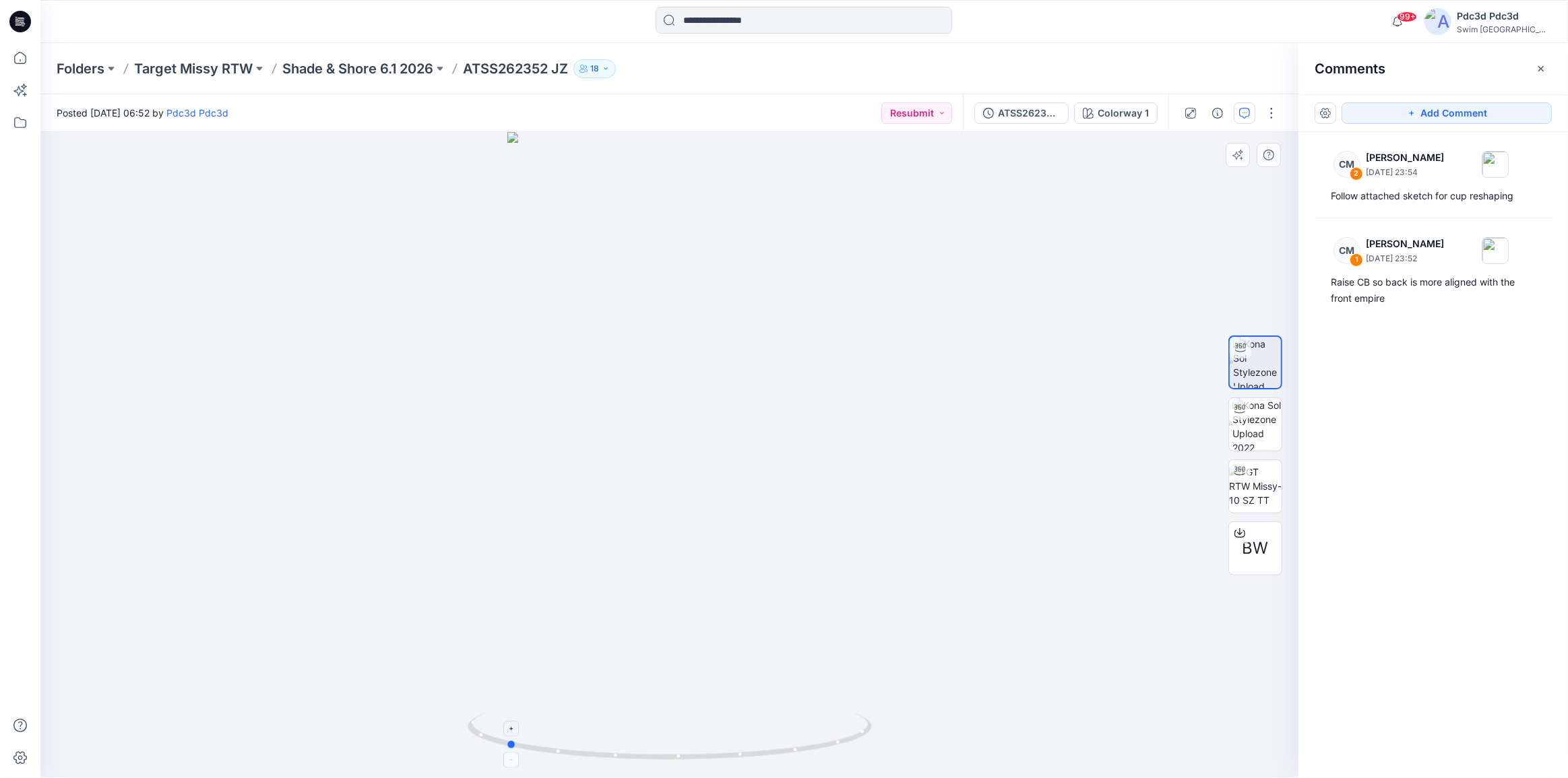
drag, startPoint x: 752, startPoint y: 748, endPoint x: 654, endPoint y: 733, distance: 99.1
click at [654, 733] on icon at bounding box center [671, 738] width 407 height 50
drag, startPoint x: 793, startPoint y: 750, endPoint x: 943, endPoint y: 633, distance: 190.2
click at [943, 633] on div at bounding box center [669, 455] width 1258 height 646
drag, startPoint x: 815, startPoint y: 764, endPoint x: 865, endPoint y: 730, distance: 60.5
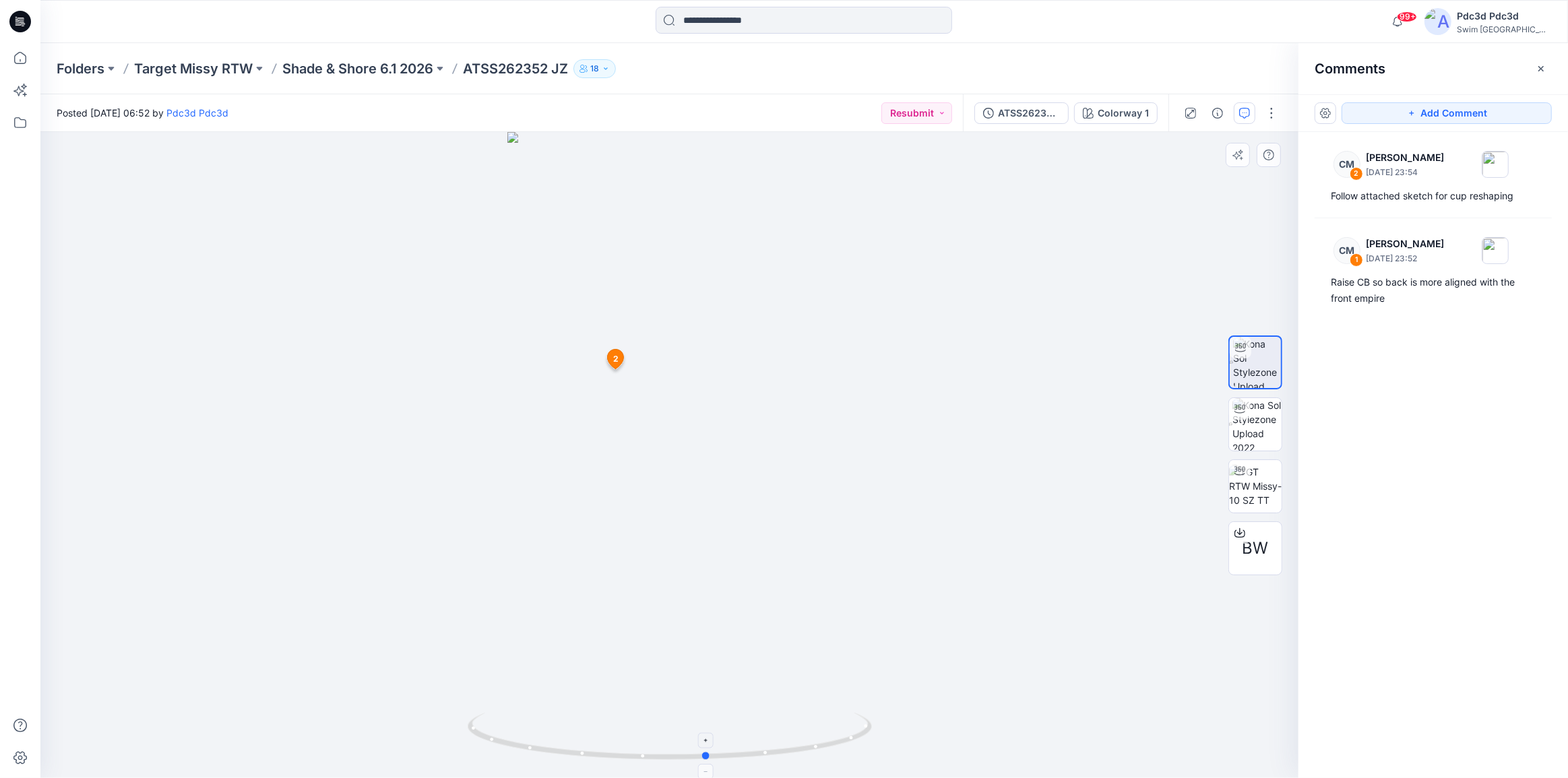
click at [865, 730] on div at bounding box center [669, 455] width 1258 height 646
click at [1377, 290] on div "Raise CB so back is more aligned with the front empire" at bounding box center [1433, 290] width 205 height 33
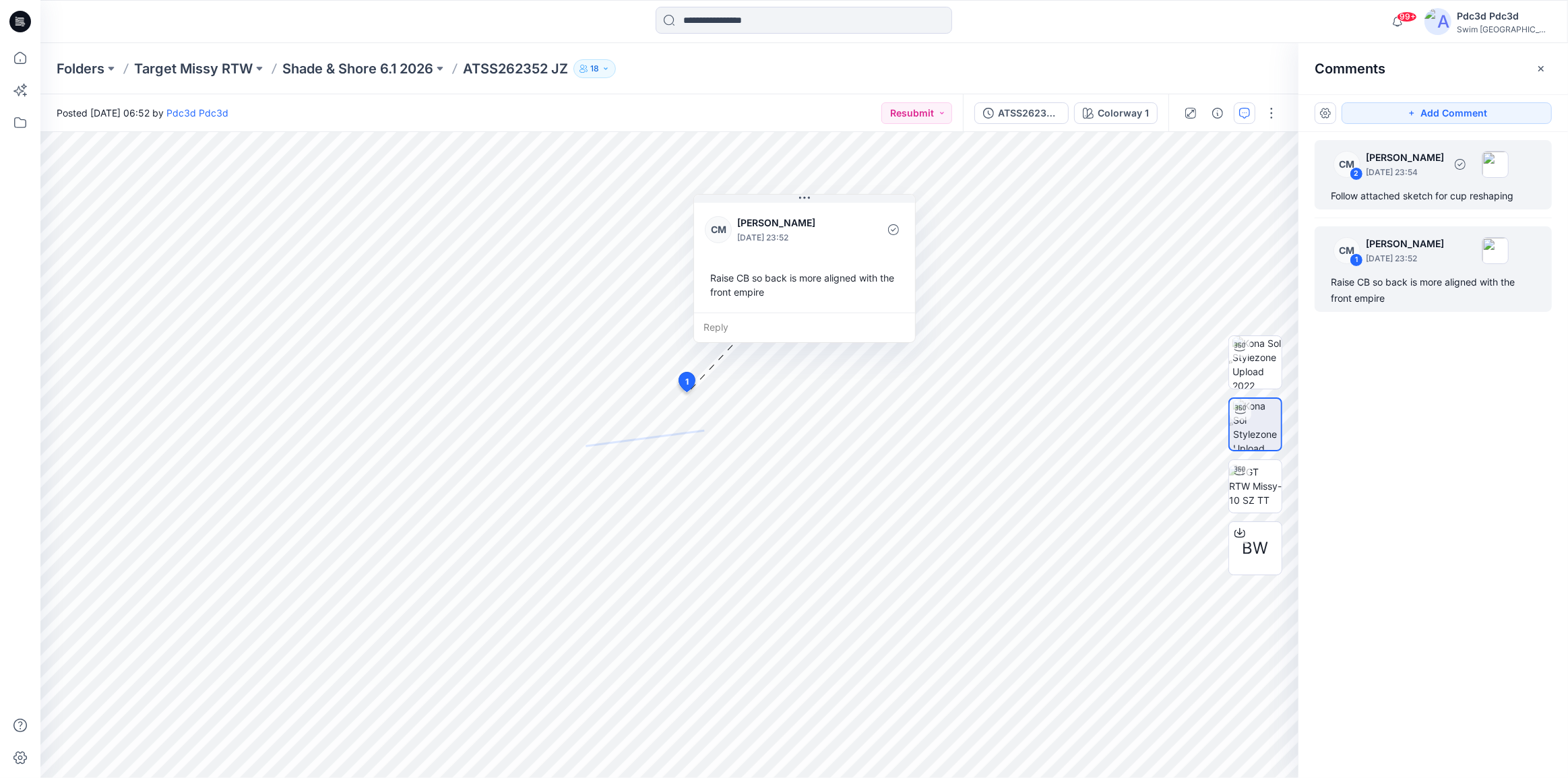
click at [1398, 197] on div "Follow attached sketch for cup reshaping" at bounding box center [1433, 196] width 205 height 16
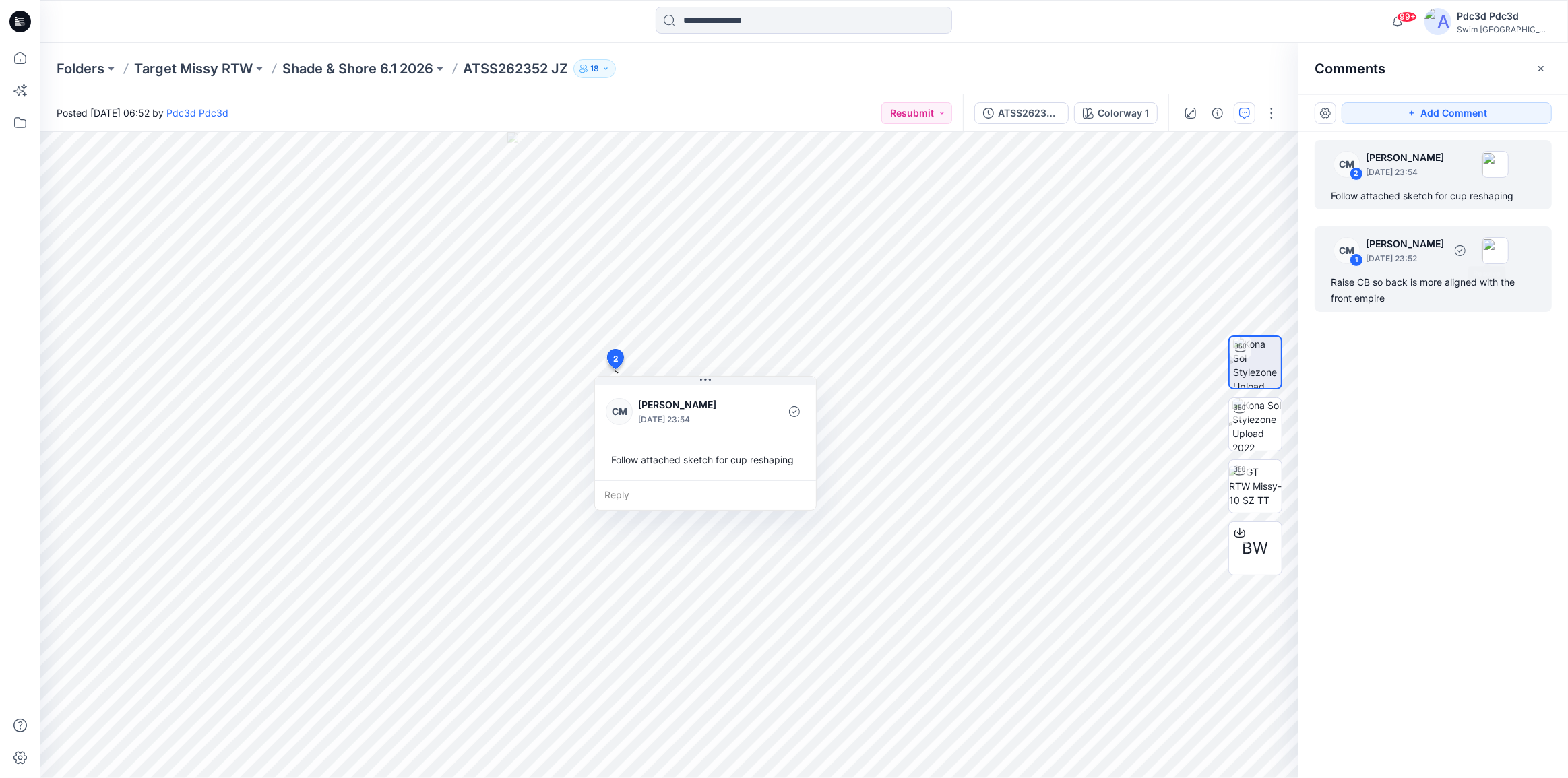
click at [1435, 275] on div "Raise CB so back is more aligned with the front empire" at bounding box center [1433, 290] width 205 height 33
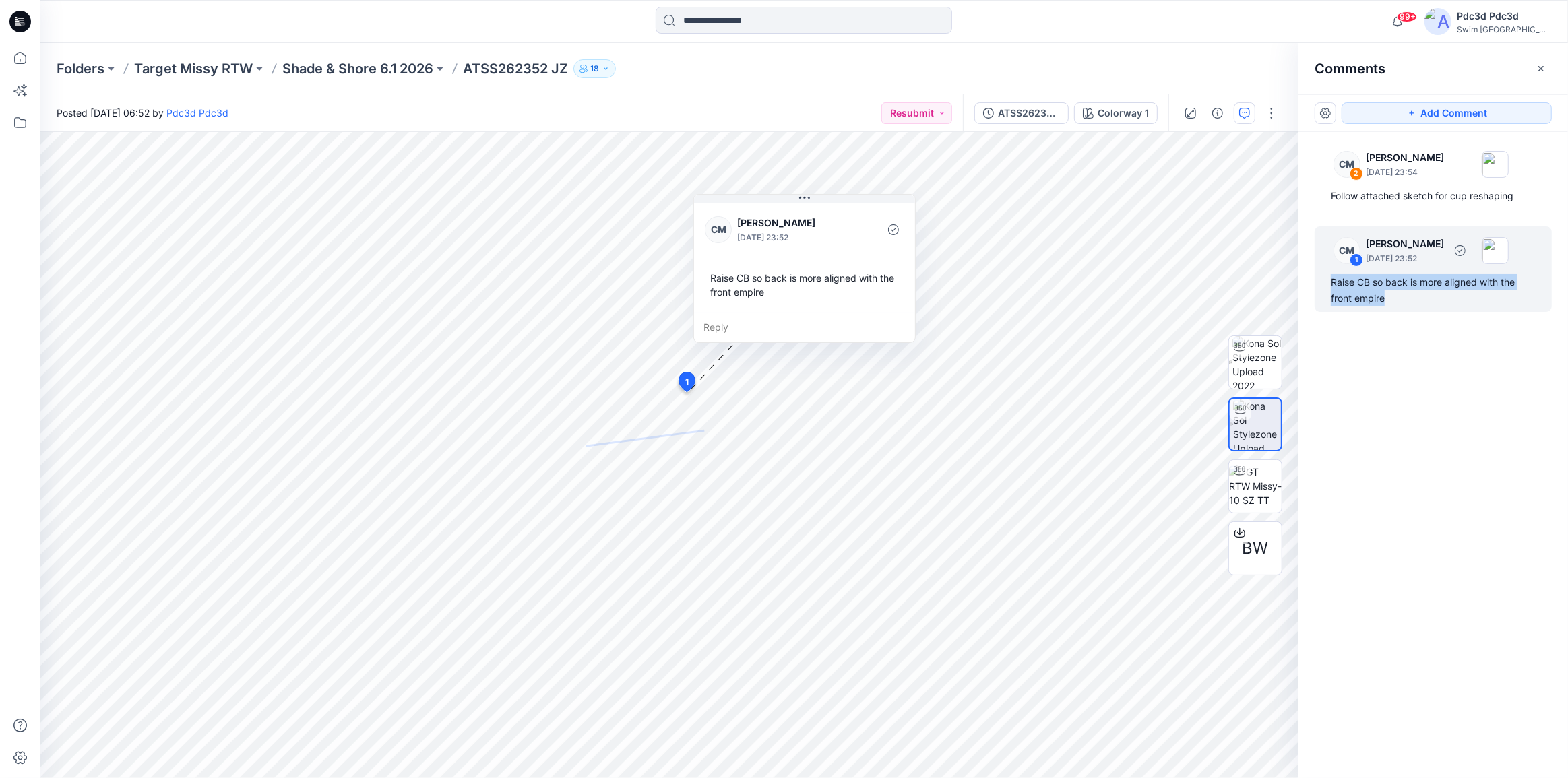
drag, startPoint x: 1391, startPoint y: 300, endPoint x: 1324, endPoint y: 284, distance: 68.9
click at [1324, 284] on div "CM 1 [PERSON_NAME] [DATE] 23:52 Raise CB so back is more aligned with the front…" at bounding box center [1433, 269] width 237 height 86
copy div "Raise CB so back is more aligned with the front empire"
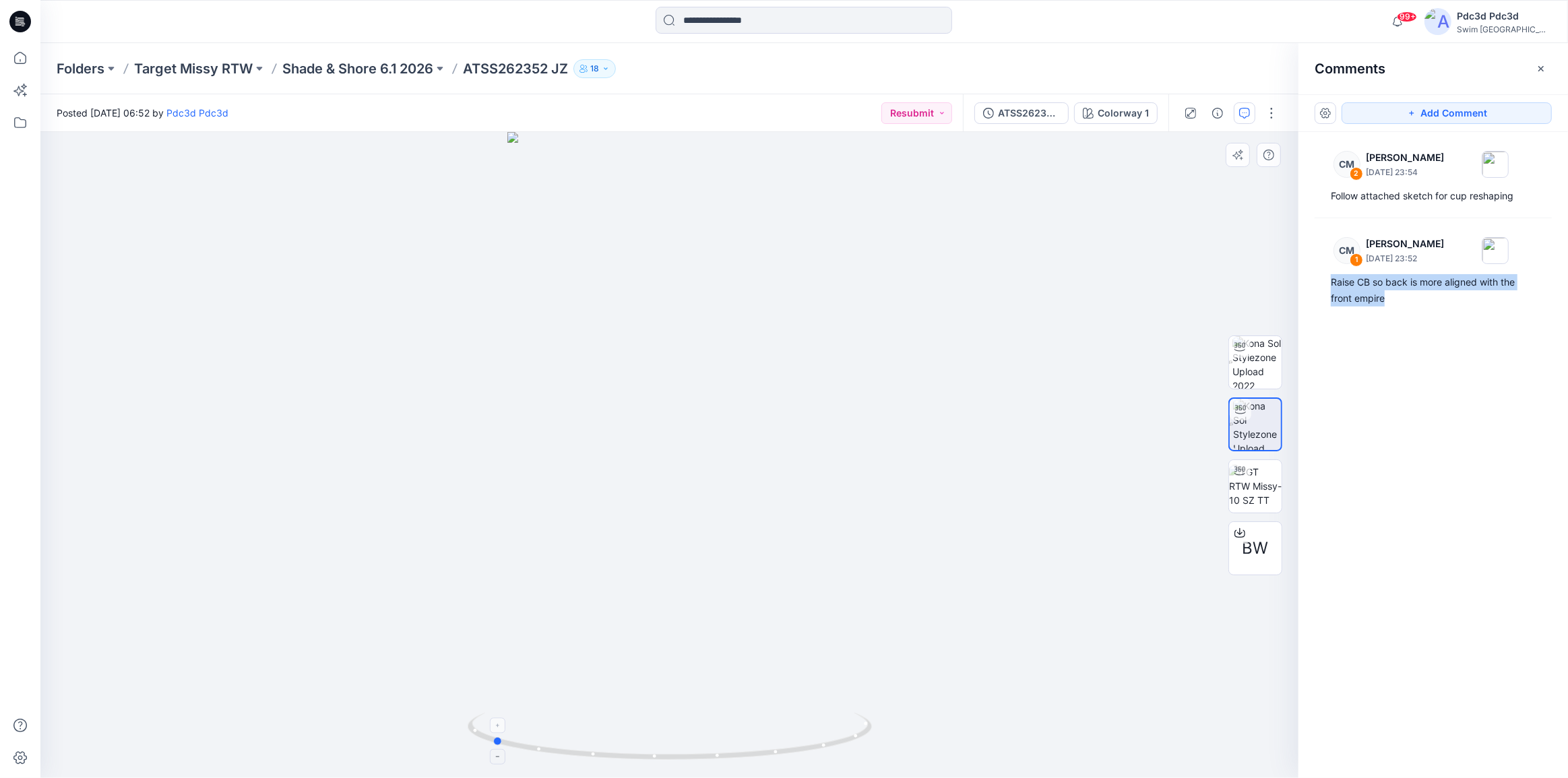
drag, startPoint x: 814, startPoint y: 734, endPoint x: 636, endPoint y: 738, distance: 178.0
click at [636, 738] on icon at bounding box center [671, 738] width 407 height 50
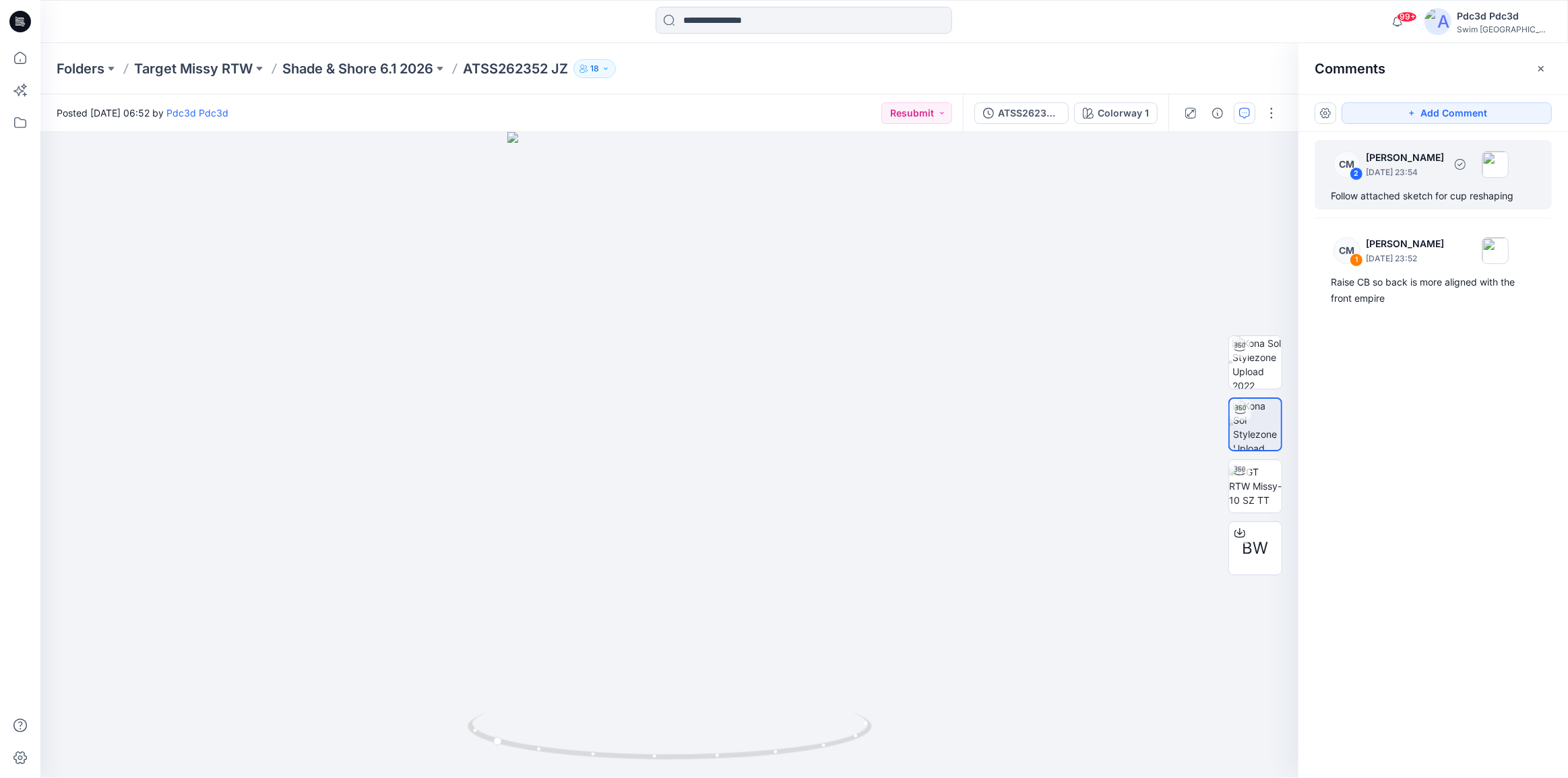
click at [1412, 185] on div "CM 2 [PERSON_NAME] [DATE] 23:54 Follow attached sketch for cup reshaping" at bounding box center [1433, 175] width 237 height 69
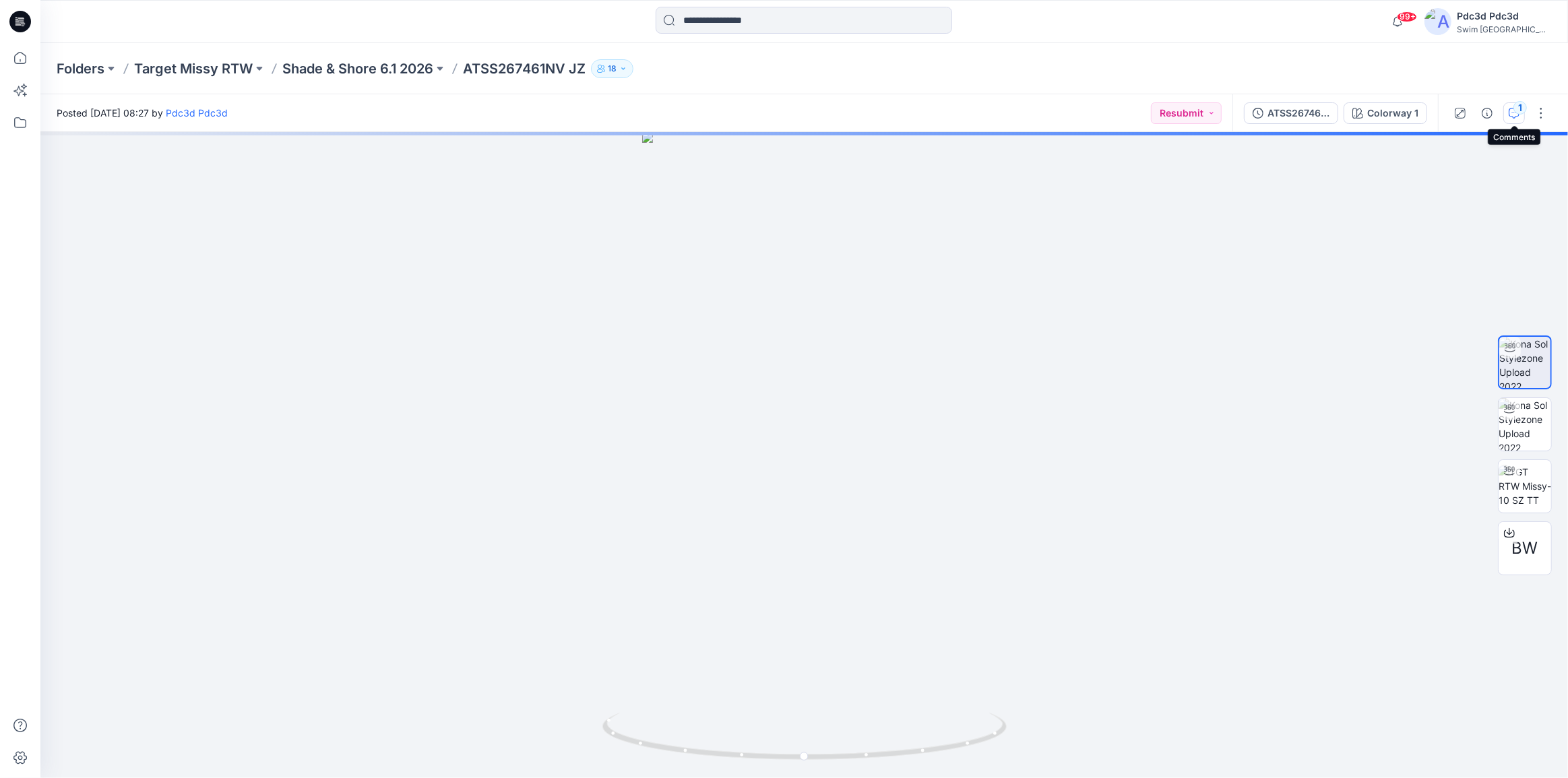
click at [1515, 109] on div "1" at bounding box center [1520, 107] width 13 height 13
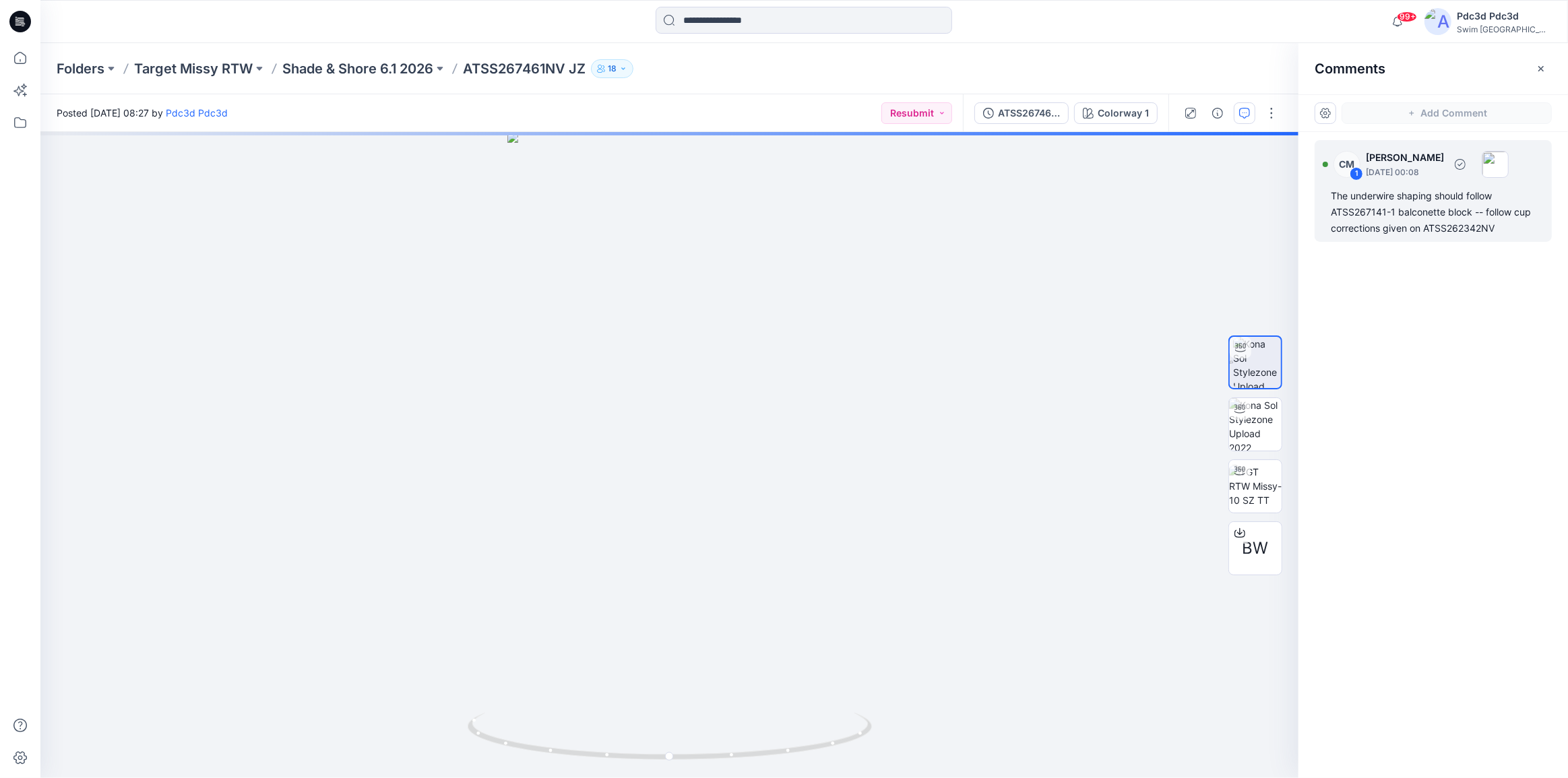
click at [1371, 223] on div "The underwire shaping should follow ATSS267141-1 balconette block -- follow cup…" at bounding box center [1433, 212] width 205 height 48
